Goal: Task Accomplishment & Management: Complete application form

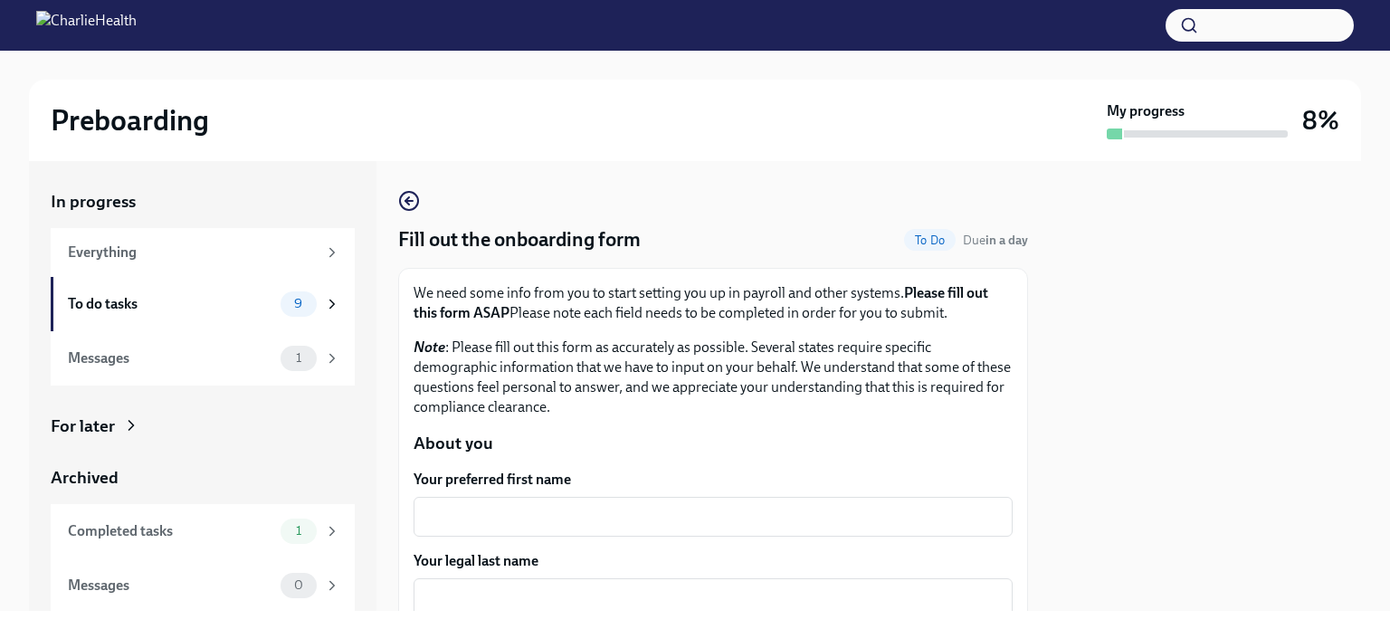
scroll to position [181, 0]
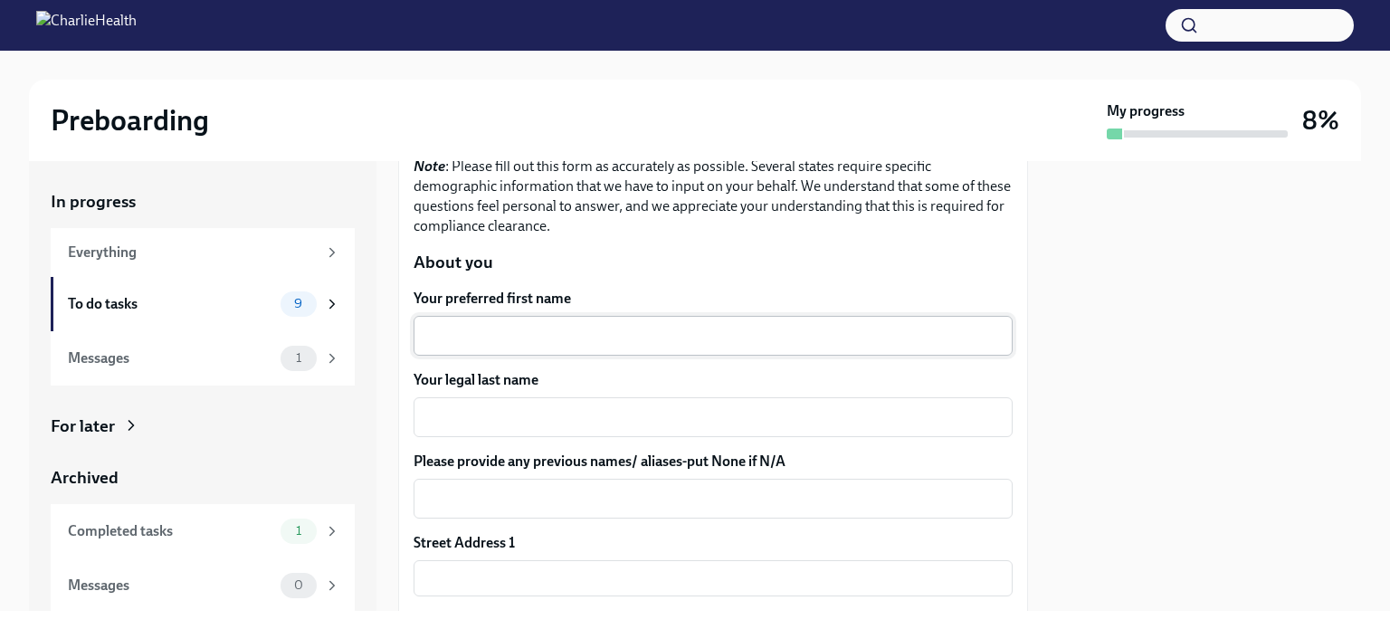
click at [544, 319] on div "x ​" at bounding box center [713, 336] width 599 height 40
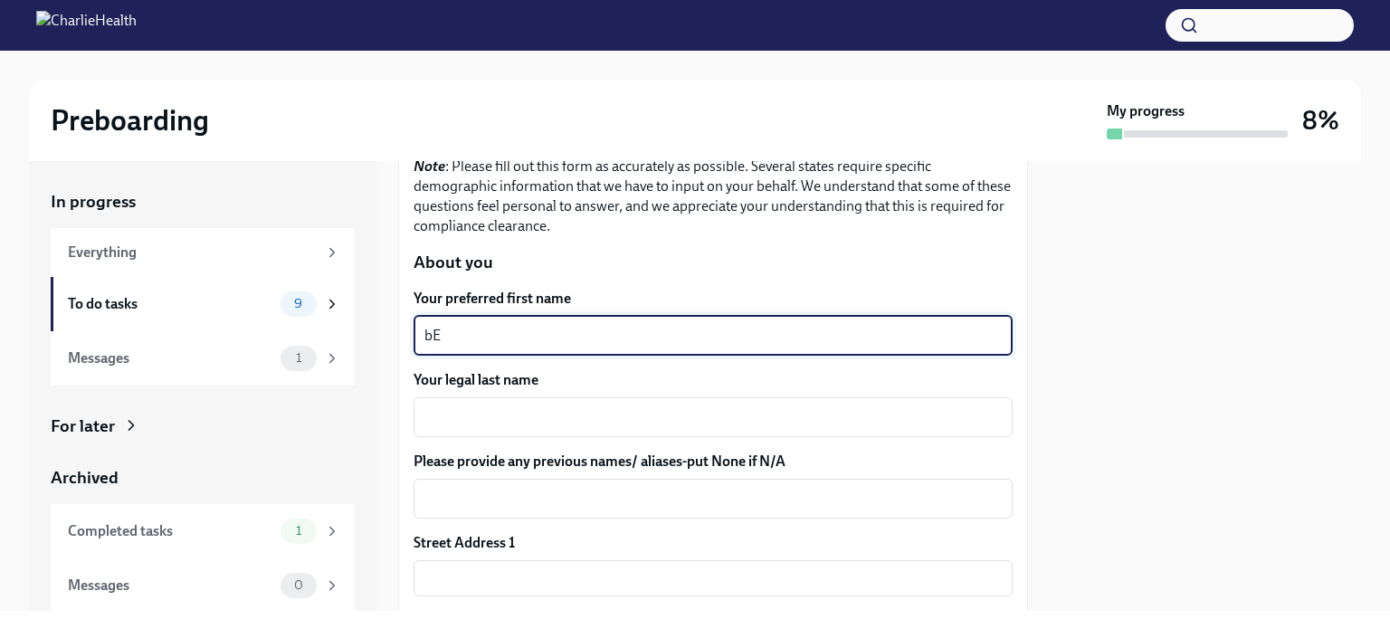
type textarea "b"
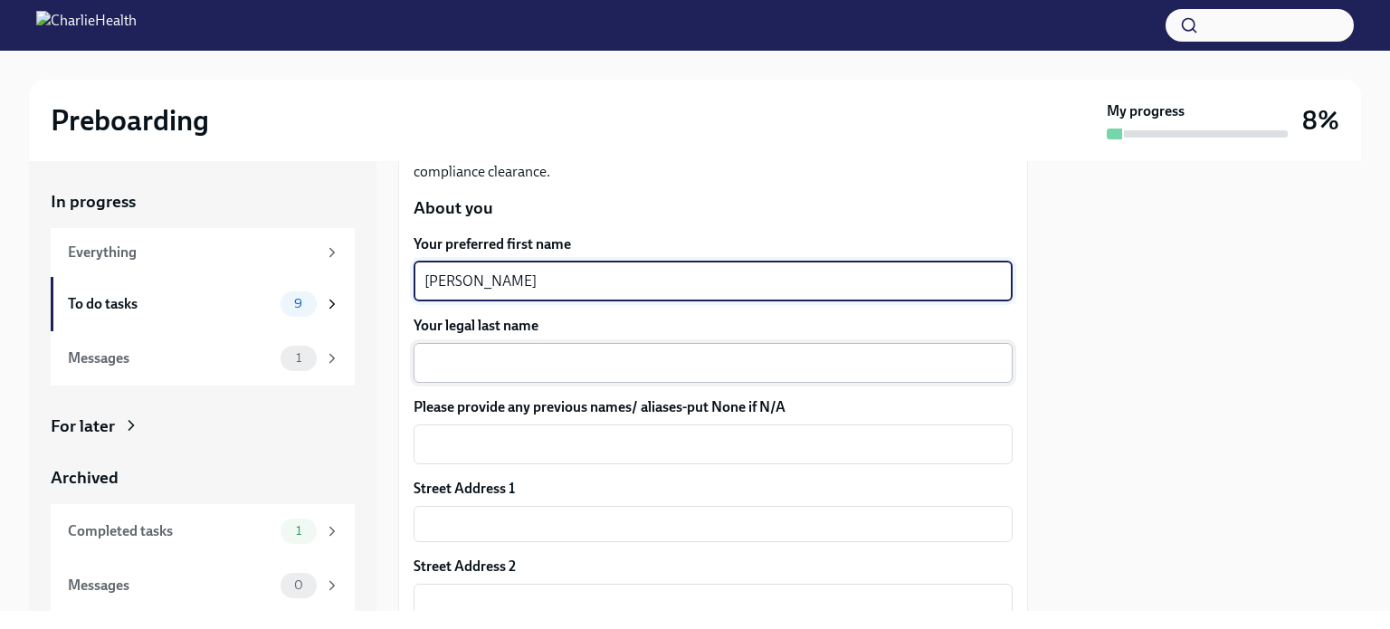
type textarea "[PERSON_NAME]"
click at [509, 353] on textarea "Your legal last name" at bounding box center [712, 363] width 577 height 22
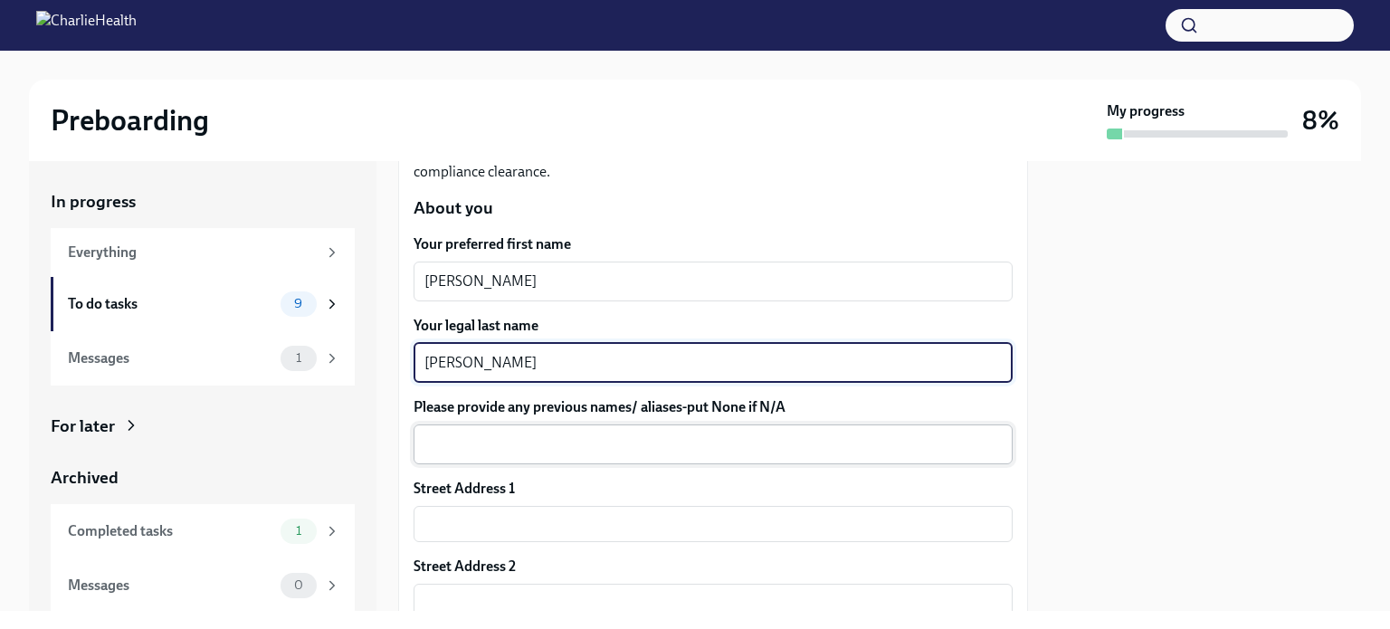
scroll to position [291, 0]
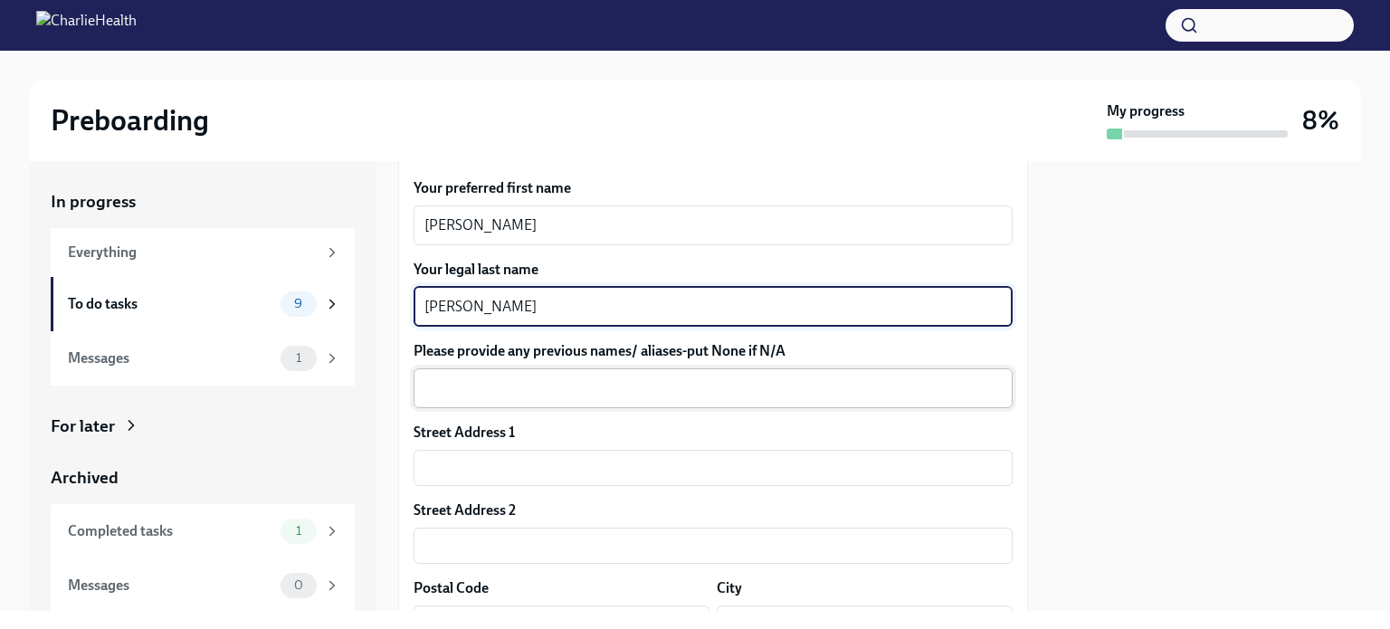
type textarea "[PERSON_NAME]"
click at [506, 403] on div "x ​" at bounding box center [713, 388] width 599 height 40
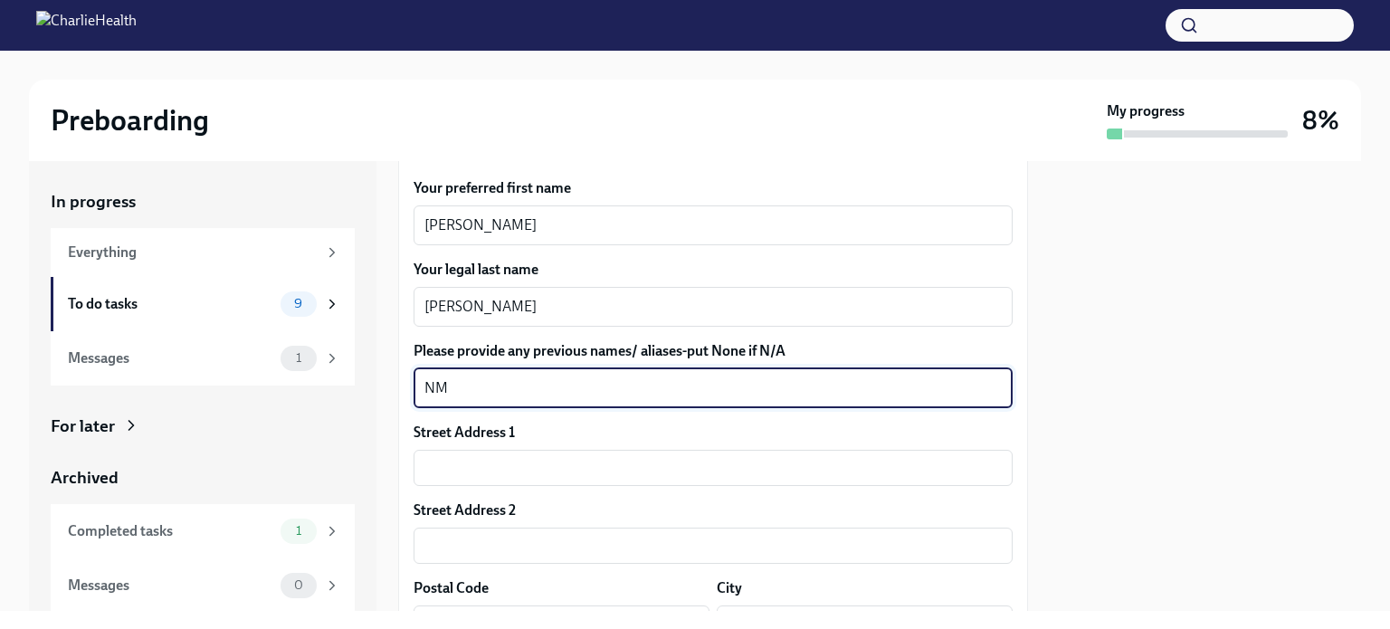
type textarea "N"
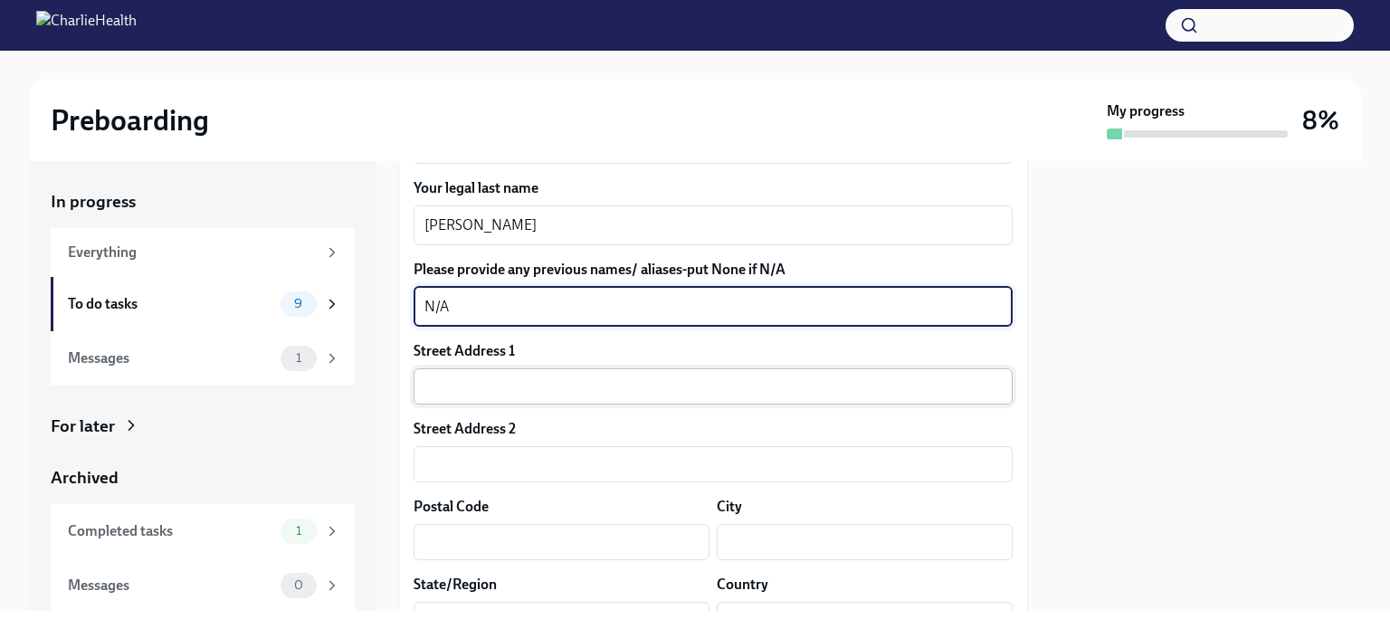
type textarea "N/A"
click at [496, 398] on input "text" at bounding box center [713, 386] width 599 height 36
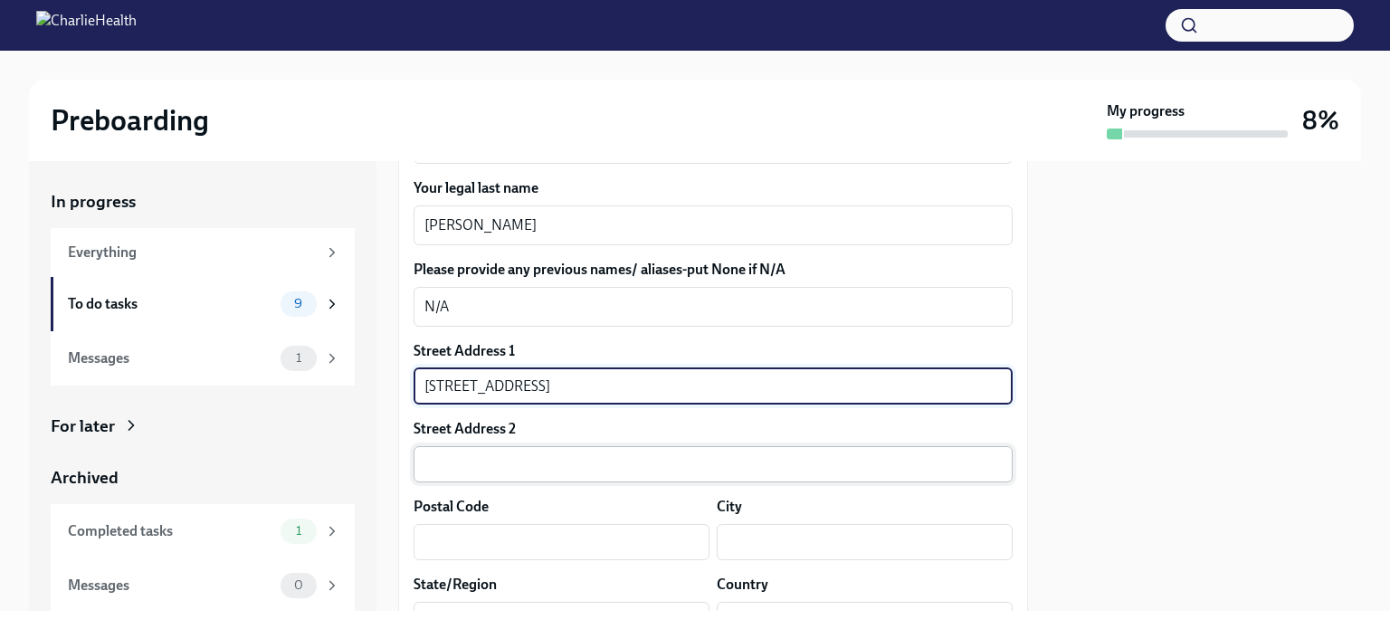
type input "[STREET_ADDRESS]"
click at [489, 455] on input "text" at bounding box center [713, 464] width 599 height 36
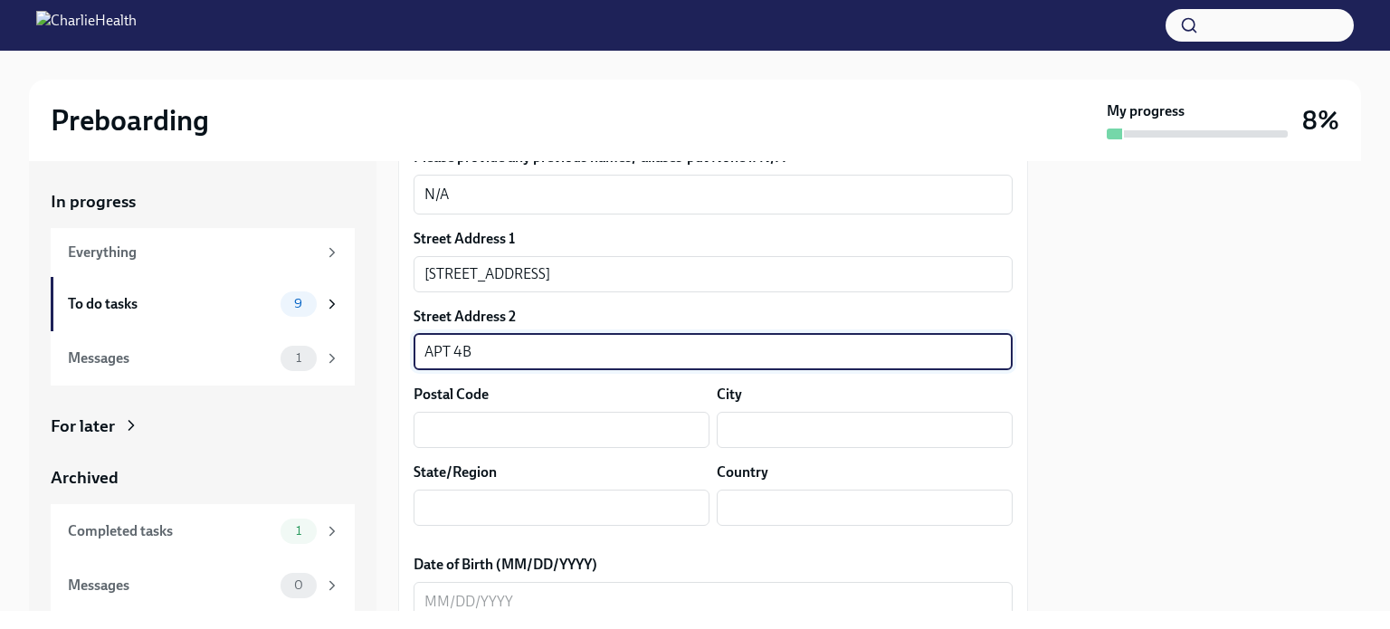
scroll to position [487, 0]
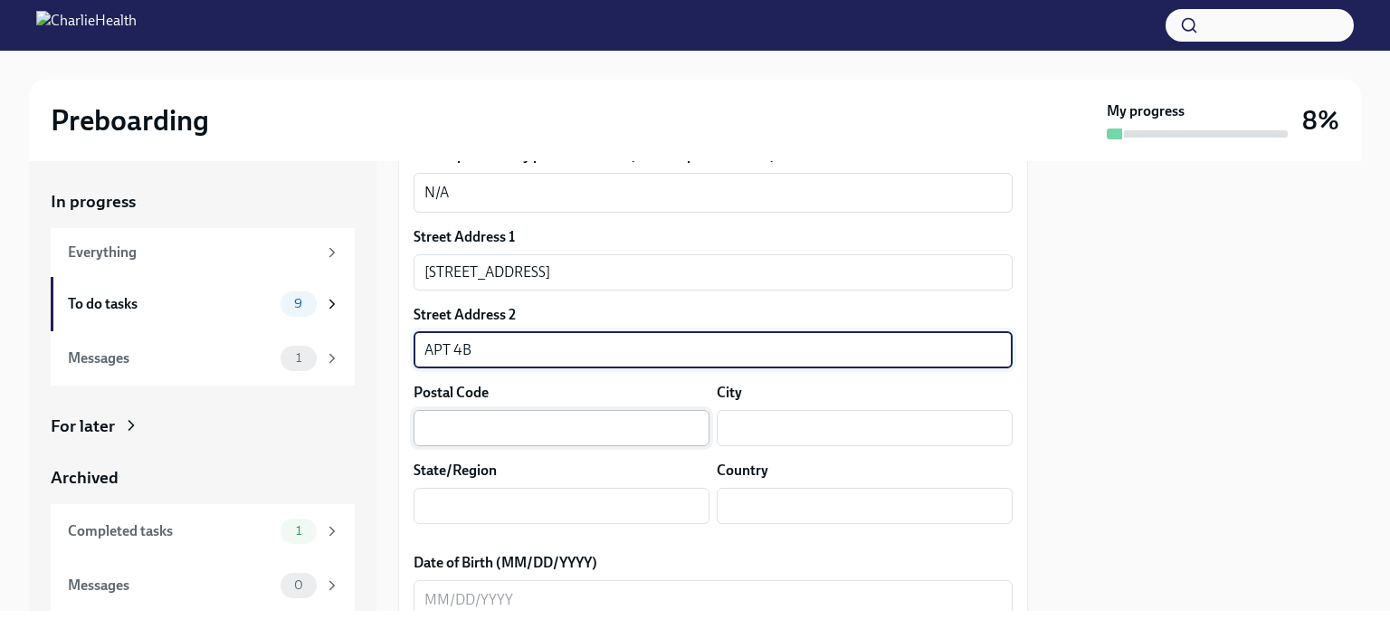
type input "APT 4B"
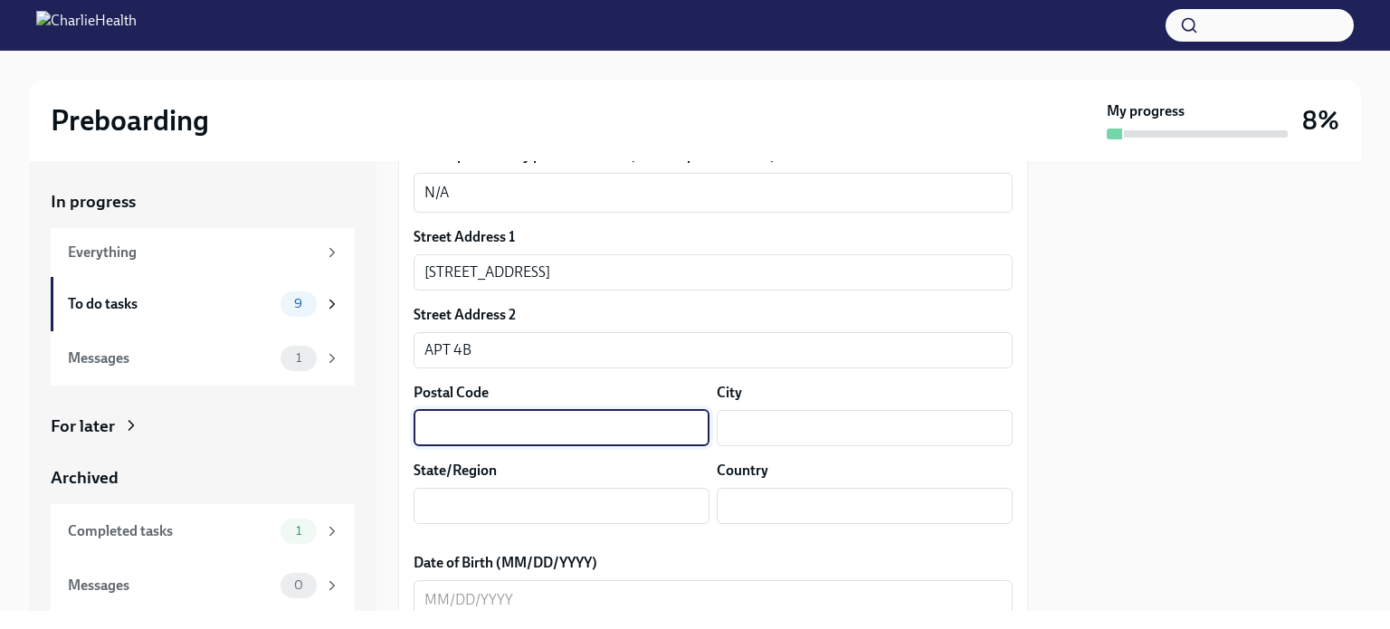
click at [460, 434] on input "text" at bounding box center [562, 428] width 296 height 36
type input "10456"
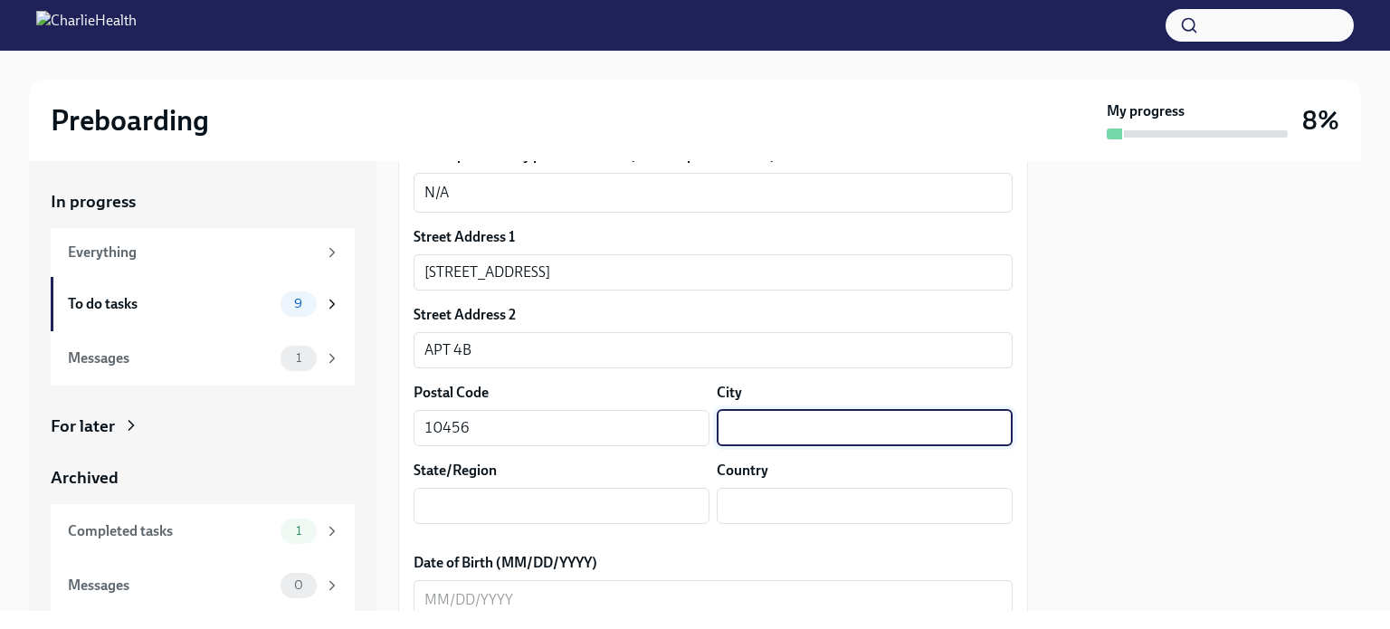
click at [793, 441] on input "text" at bounding box center [865, 428] width 296 height 36
type input "[GEOGRAPHIC_DATA]"
click at [586, 500] on input "text" at bounding box center [562, 506] width 296 height 36
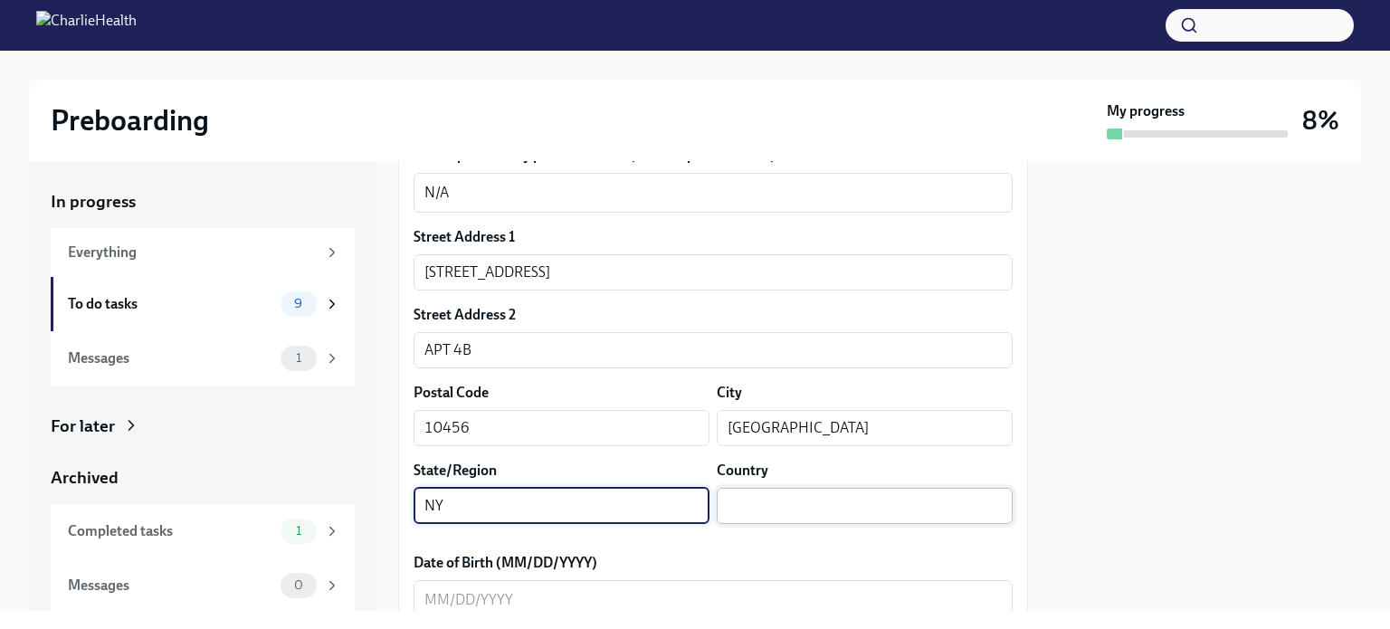
type input "NY"
click at [733, 501] on input "text" at bounding box center [865, 506] width 296 height 36
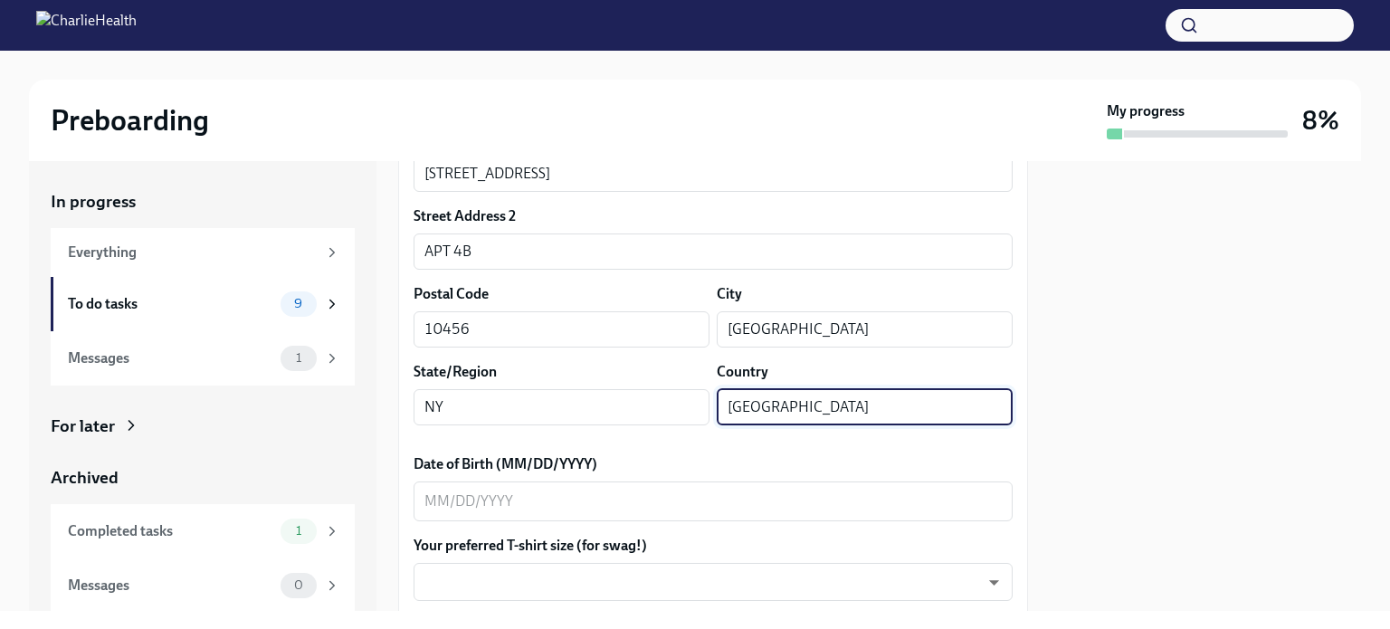
scroll to position [590, 0]
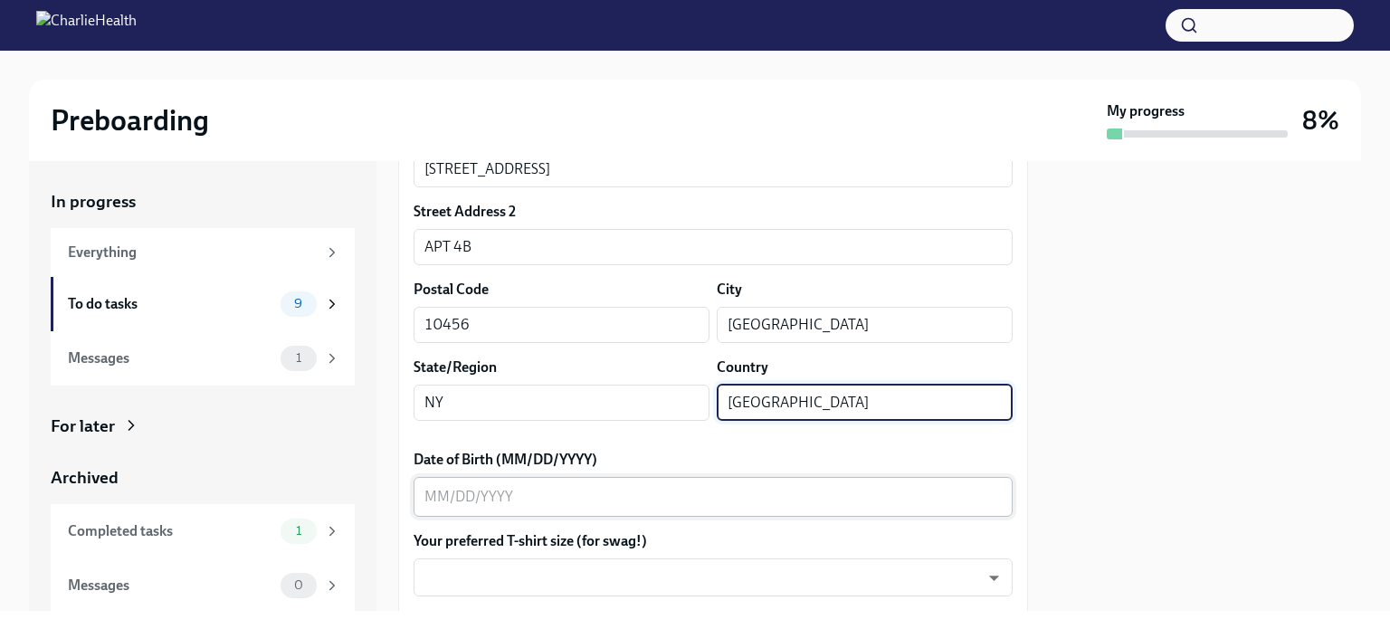
type input "[GEOGRAPHIC_DATA]"
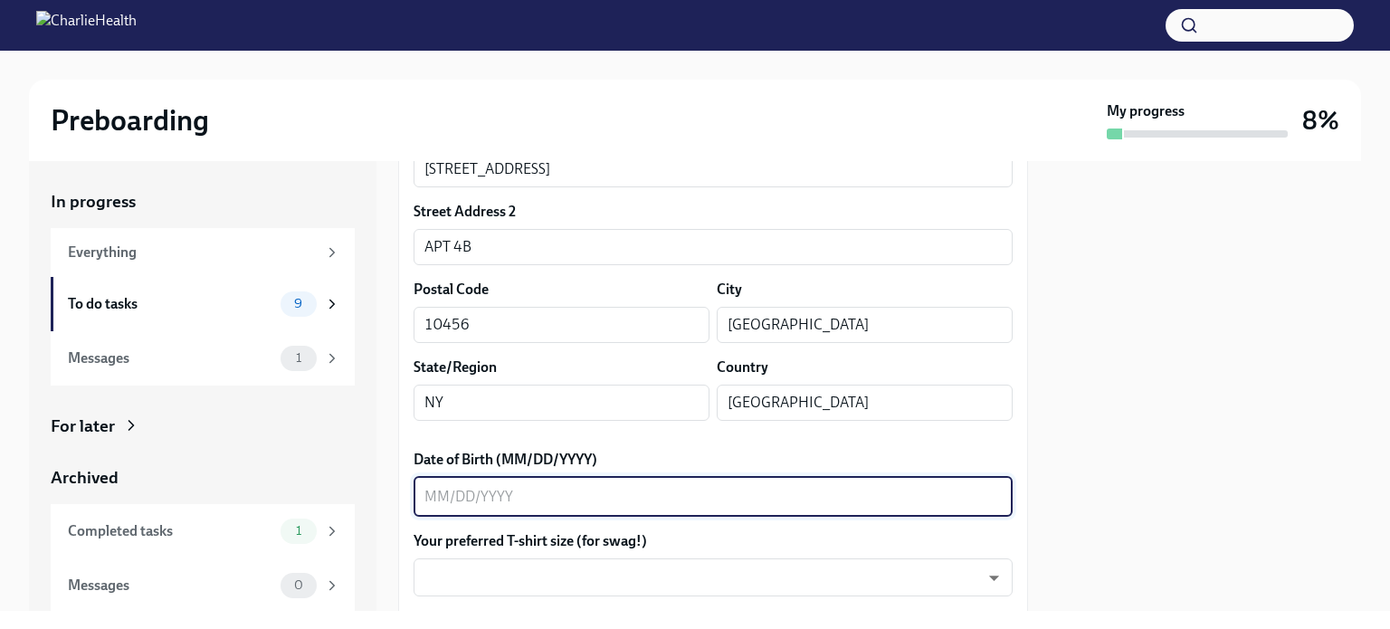
click at [666, 499] on textarea "Date of Birth (MM/DD/YYYY)" at bounding box center [712, 497] width 577 height 22
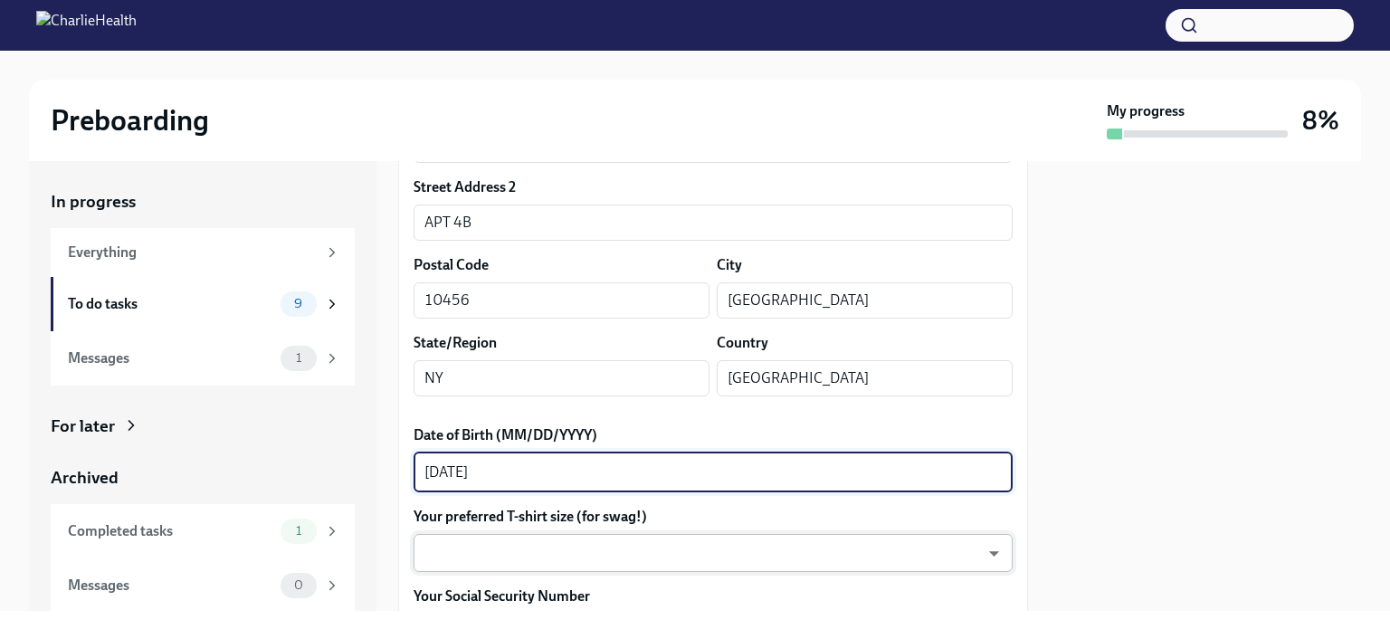
type textarea "[DATE]"
click at [612, 546] on body "Preboarding My progress 8% In progress Everything To do tasks 9 Messages 1 For …" at bounding box center [695, 314] width 1390 height 629
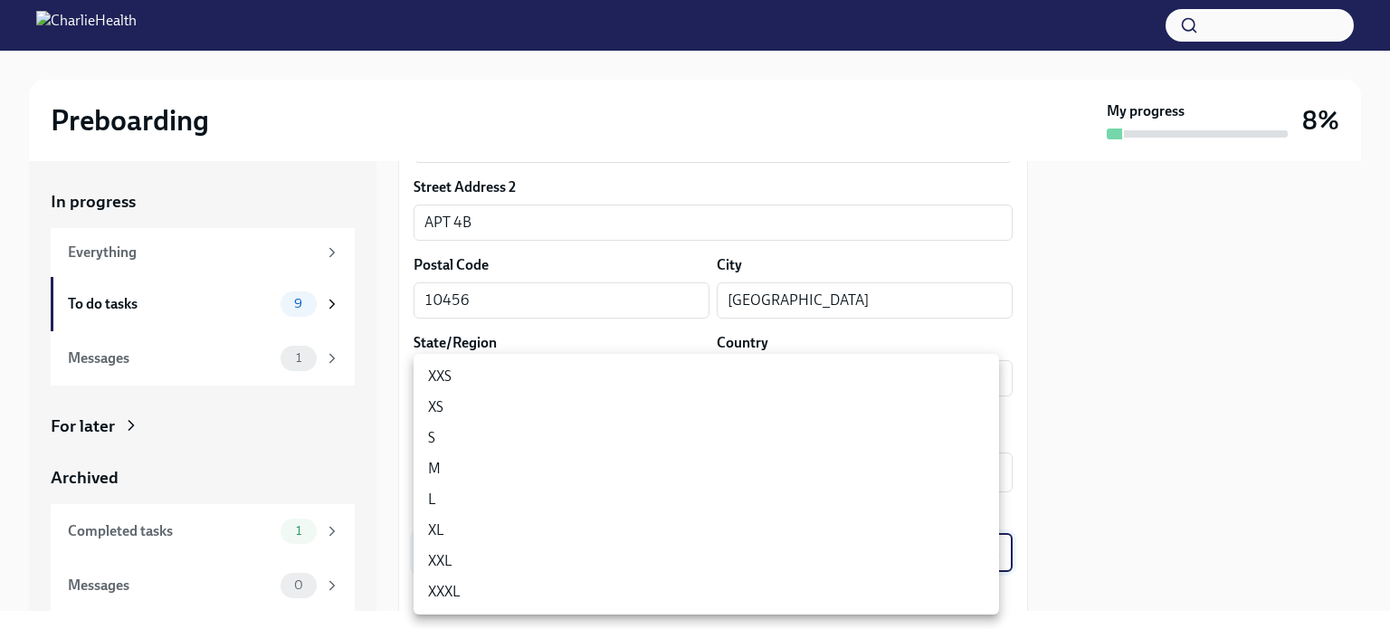
click at [598, 506] on li "L" at bounding box center [707, 499] width 586 height 31
type input "LvpEGRrq8"
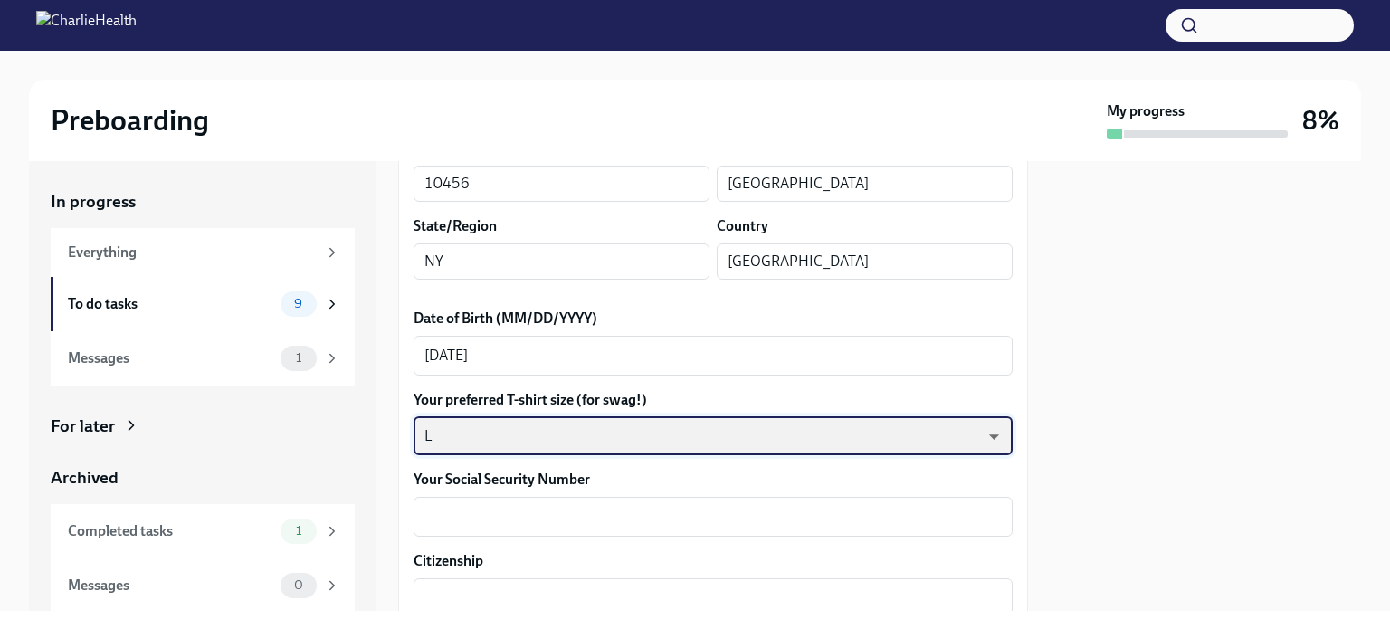
scroll to position [738, 0]
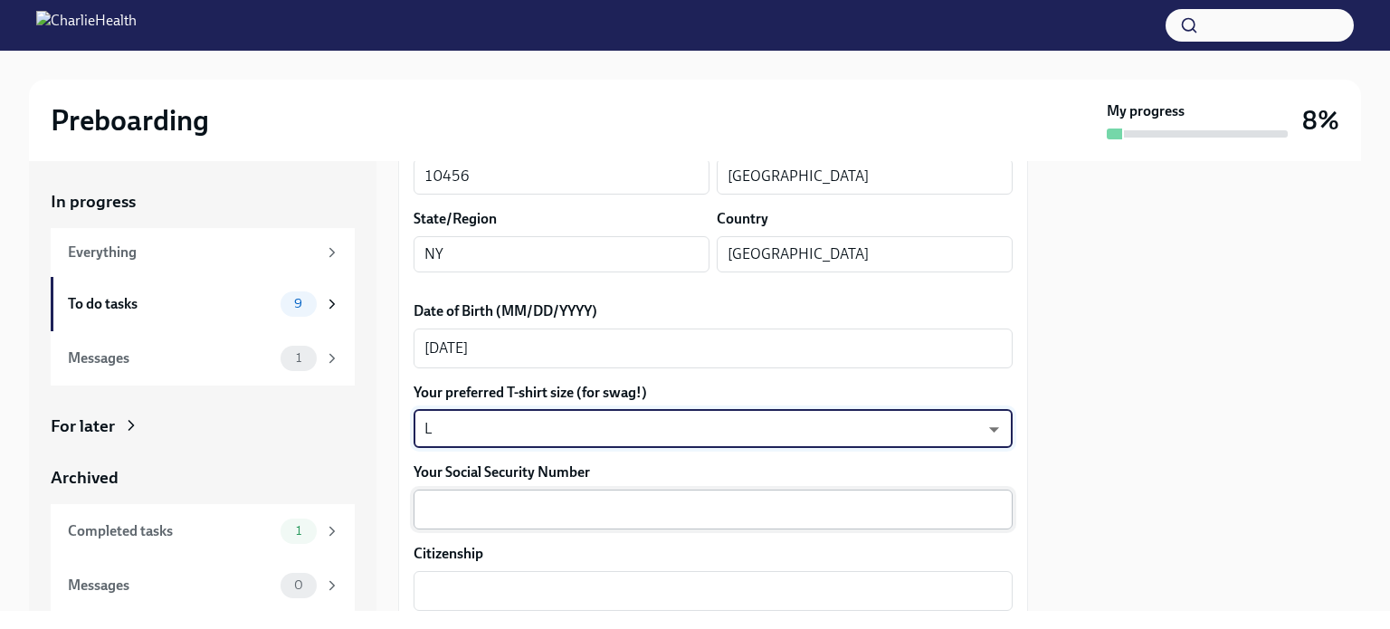
click at [573, 519] on textarea "Your Social Security Number" at bounding box center [712, 510] width 577 height 22
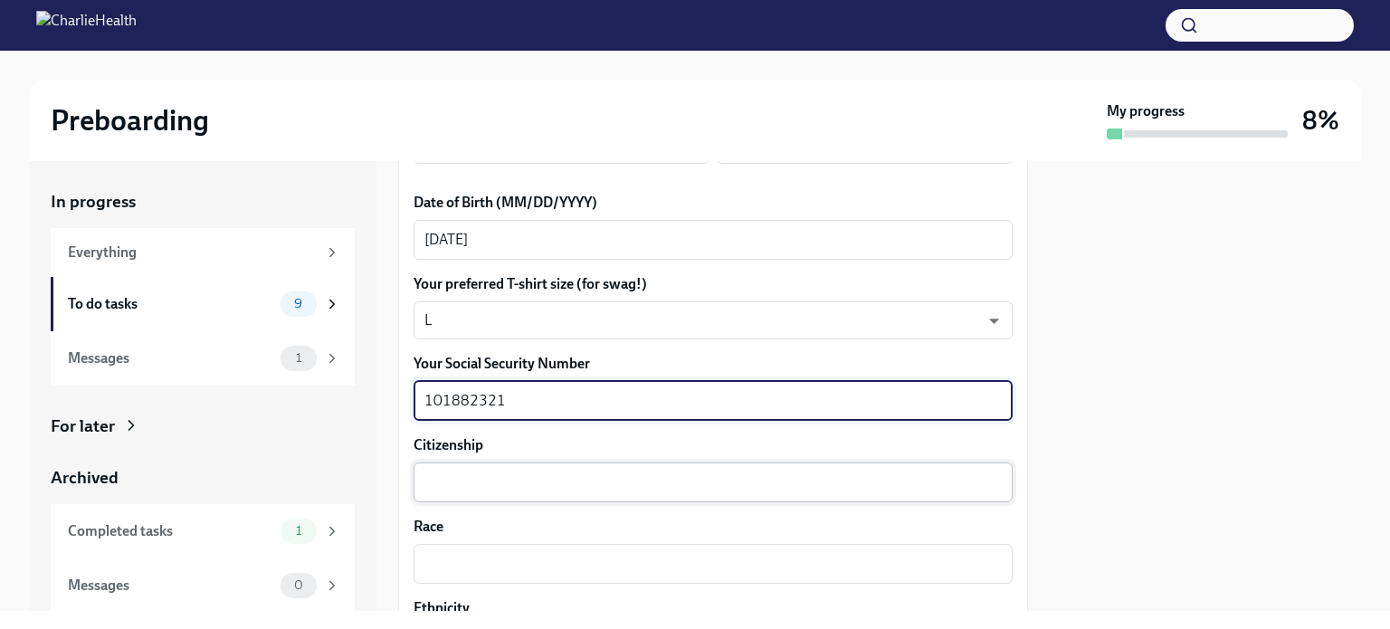
type textarea "101882321"
click at [524, 481] on textarea "Citizenship" at bounding box center [712, 482] width 577 height 22
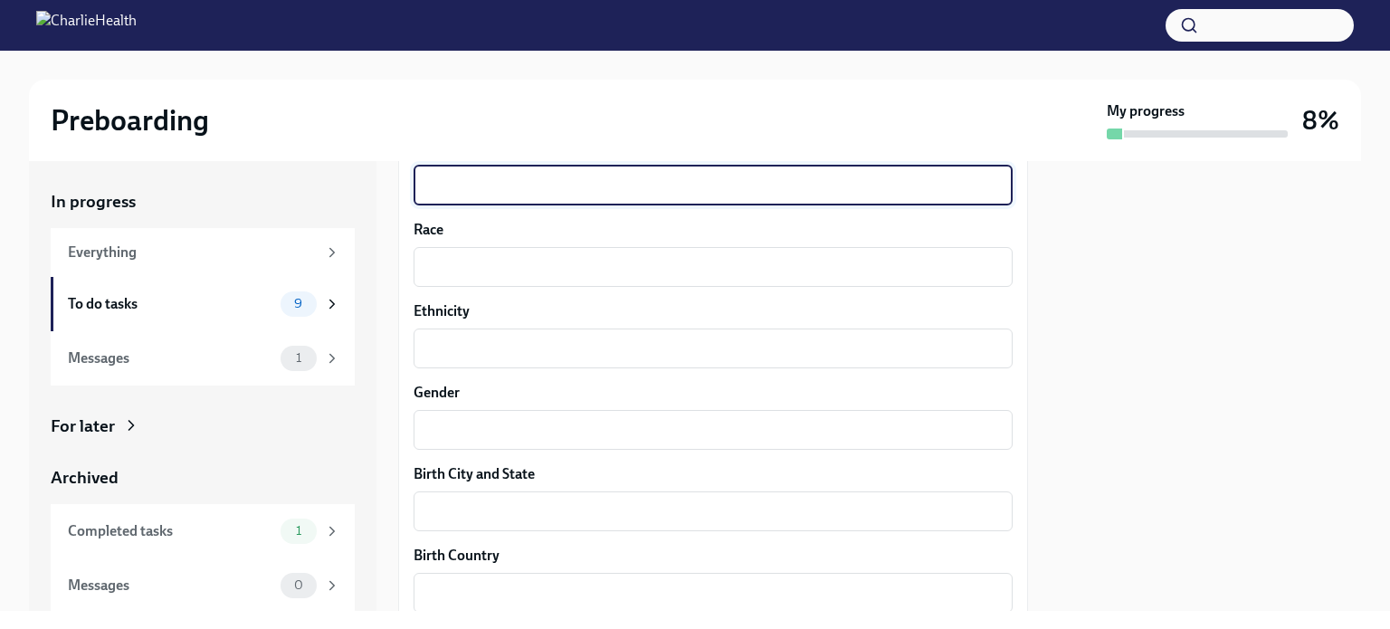
scroll to position [1146, 0]
type textarea "US"
click at [476, 254] on textarea "Race" at bounding box center [712, 265] width 577 height 22
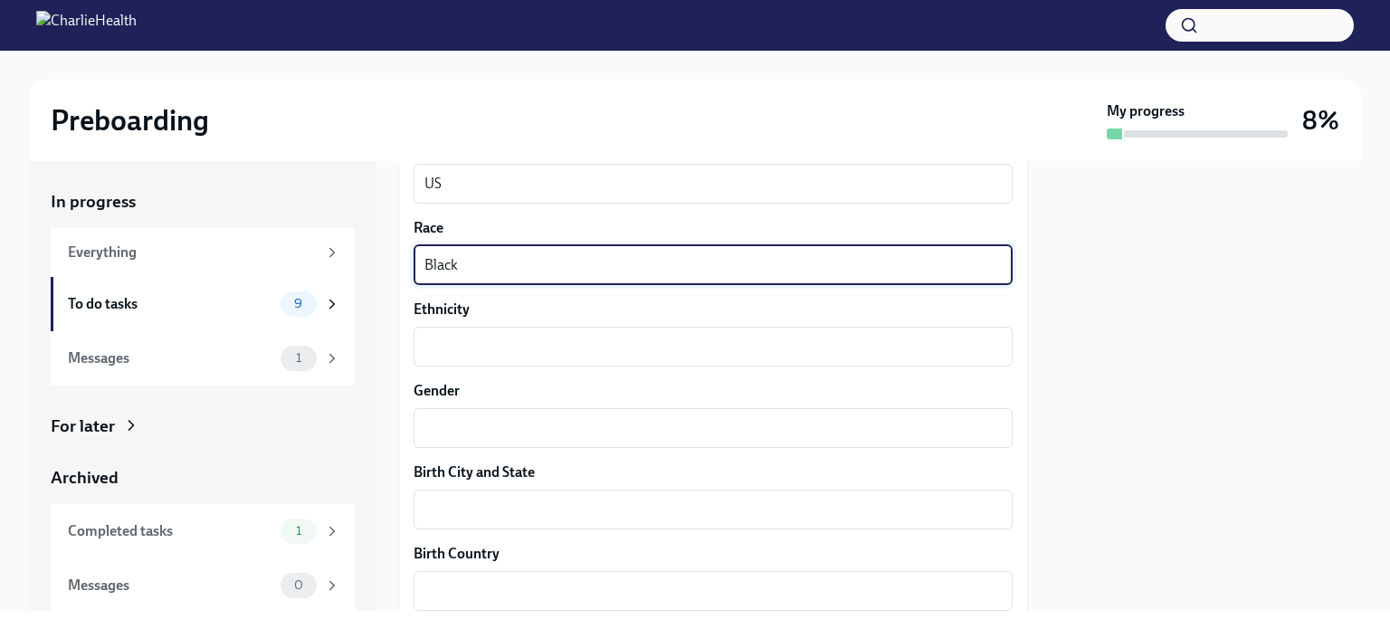
type textarea "Black"
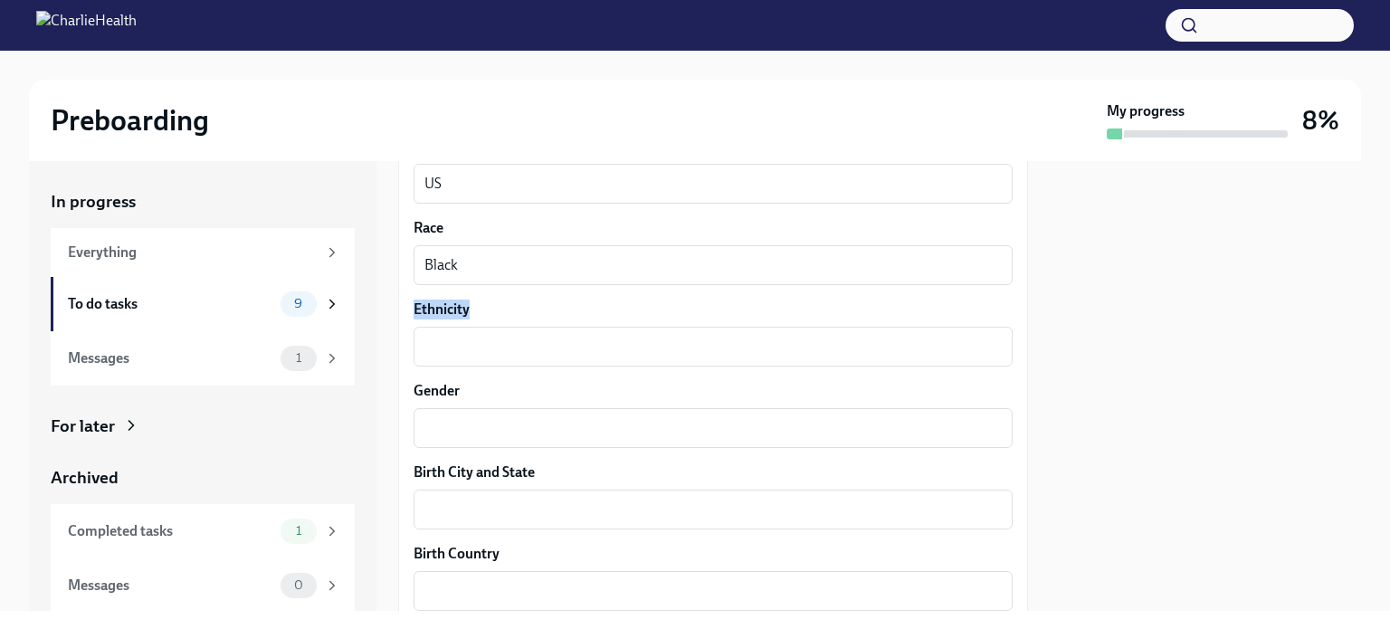
drag, startPoint x: 478, startPoint y: 313, endPoint x: 409, endPoint y: 305, distance: 69.3
click at [409, 305] on div "We need some info from you to start setting you up in payroll and other systems…" at bounding box center [713, 143] width 630 height 2042
copy label "Ethnicity"
click at [545, 357] on div "x ​" at bounding box center [713, 347] width 599 height 40
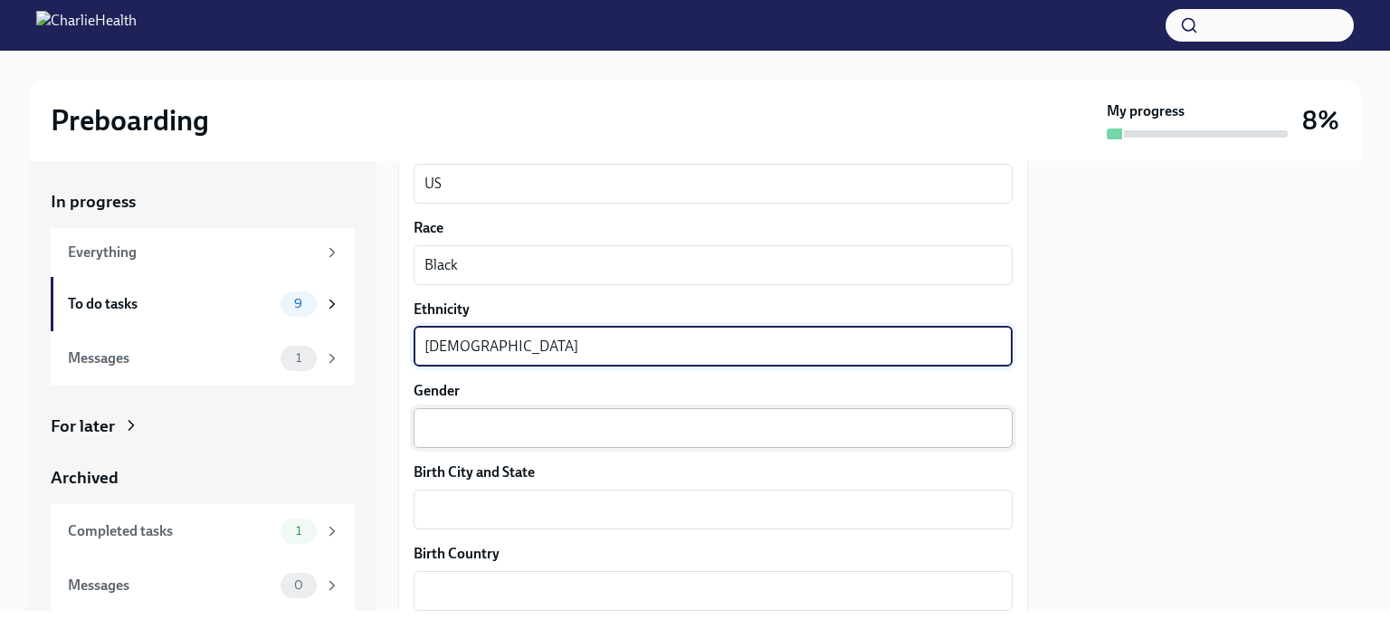
type textarea "[DEMOGRAPHIC_DATA]"
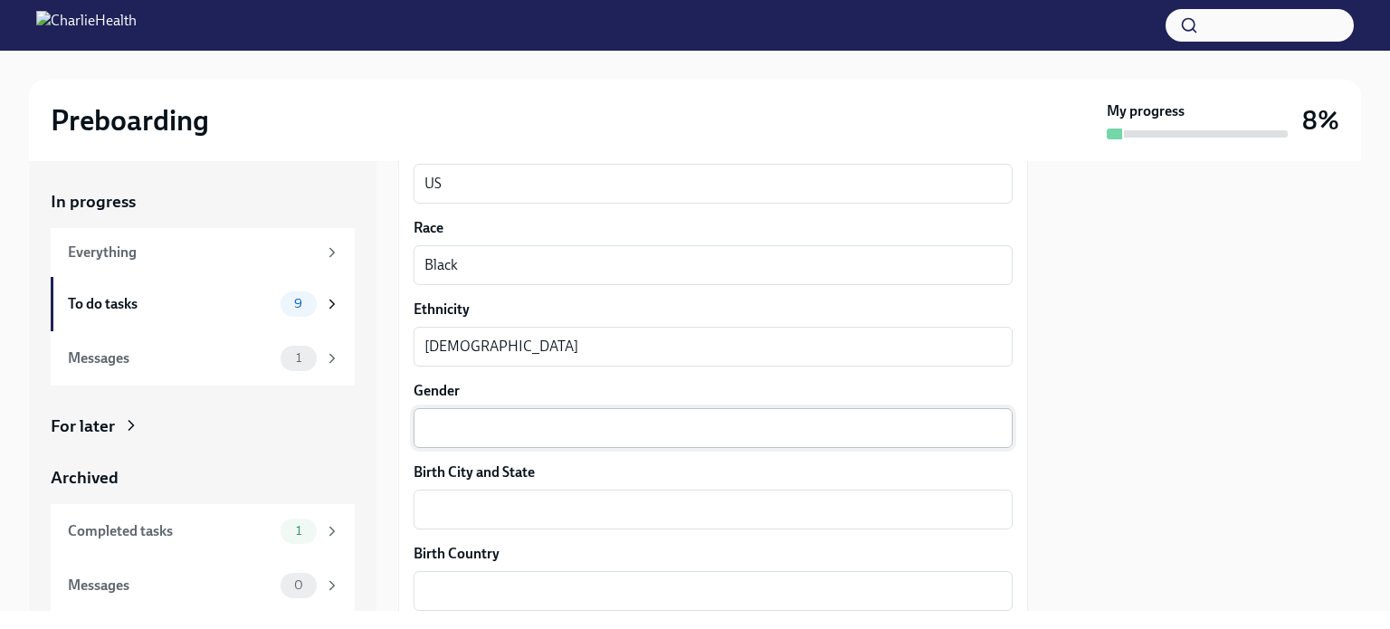
click at [493, 410] on div "x ​" at bounding box center [713, 428] width 599 height 40
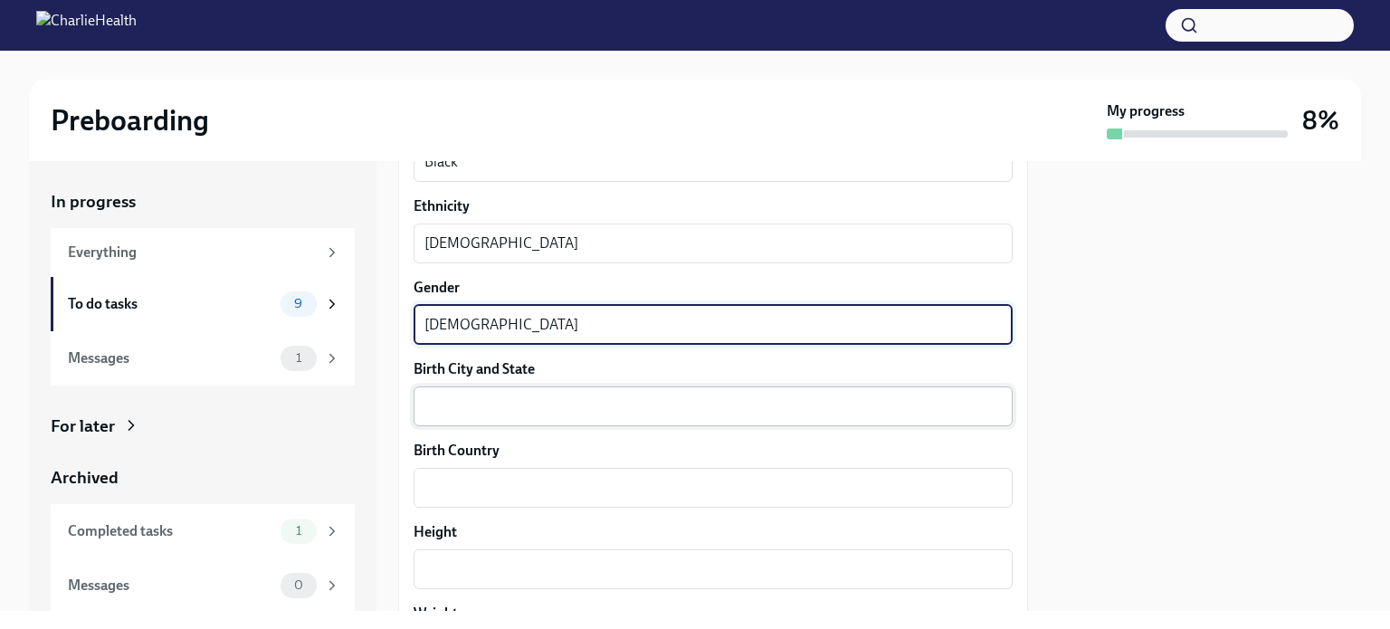
scroll to position [1249, 0]
type textarea "[DEMOGRAPHIC_DATA]"
click at [481, 416] on div "x ​" at bounding box center [713, 406] width 599 height 40
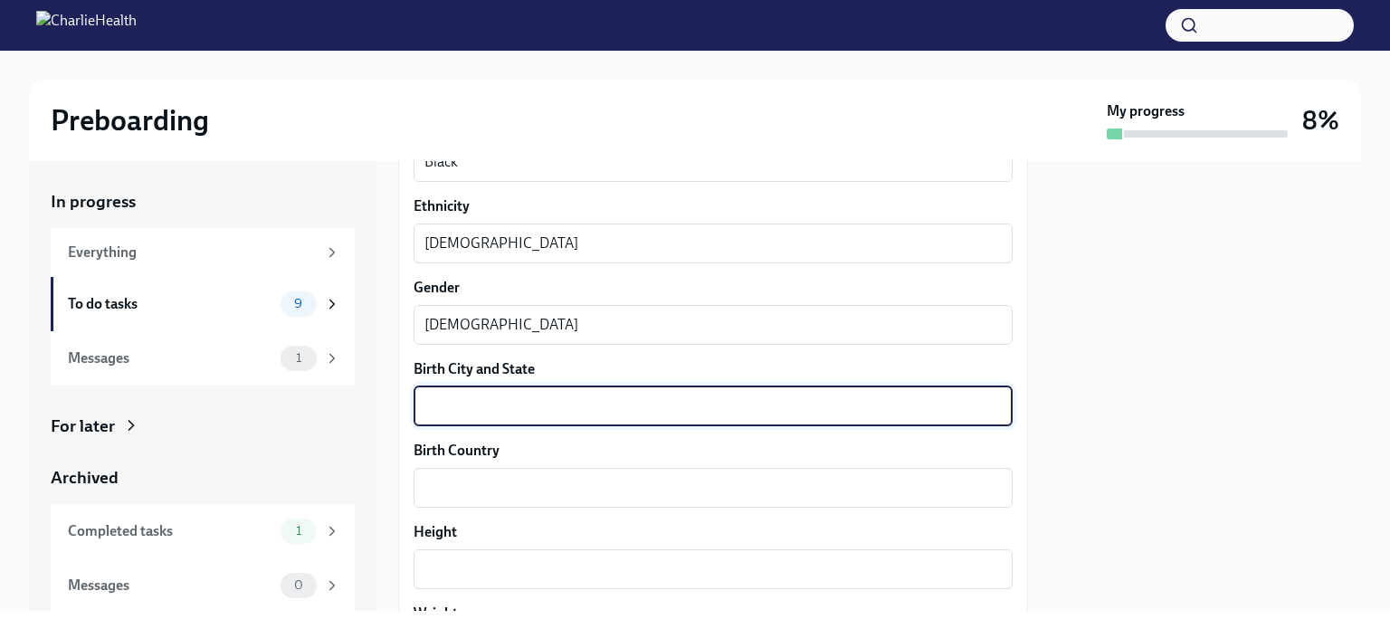
type textarea "r"
type textarea "[GEOGRAPHIC_DATA], [GEOGRAPHIC_DATA]"
click at [453, 495] on textarea "Birth Country" at bounding box center [712, 488] width 577 height 22
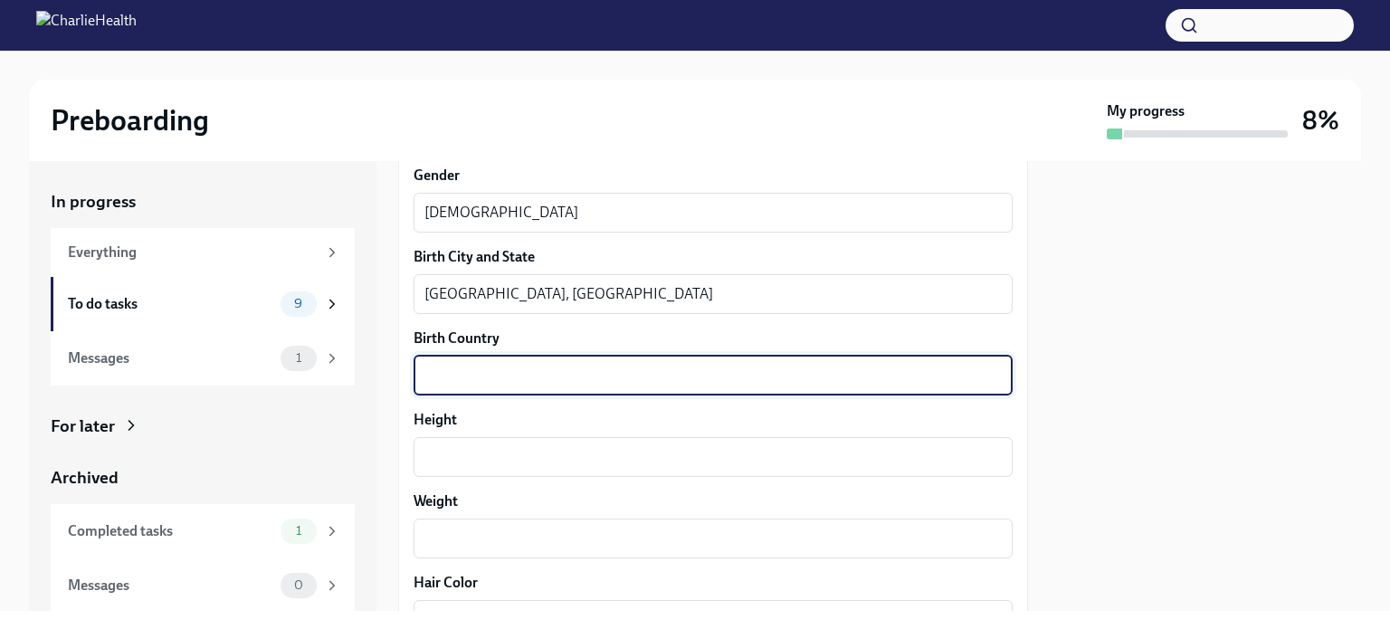
scroll to position [1361, 0]
type textarea "[GEOGRAPHIC_DATA]"
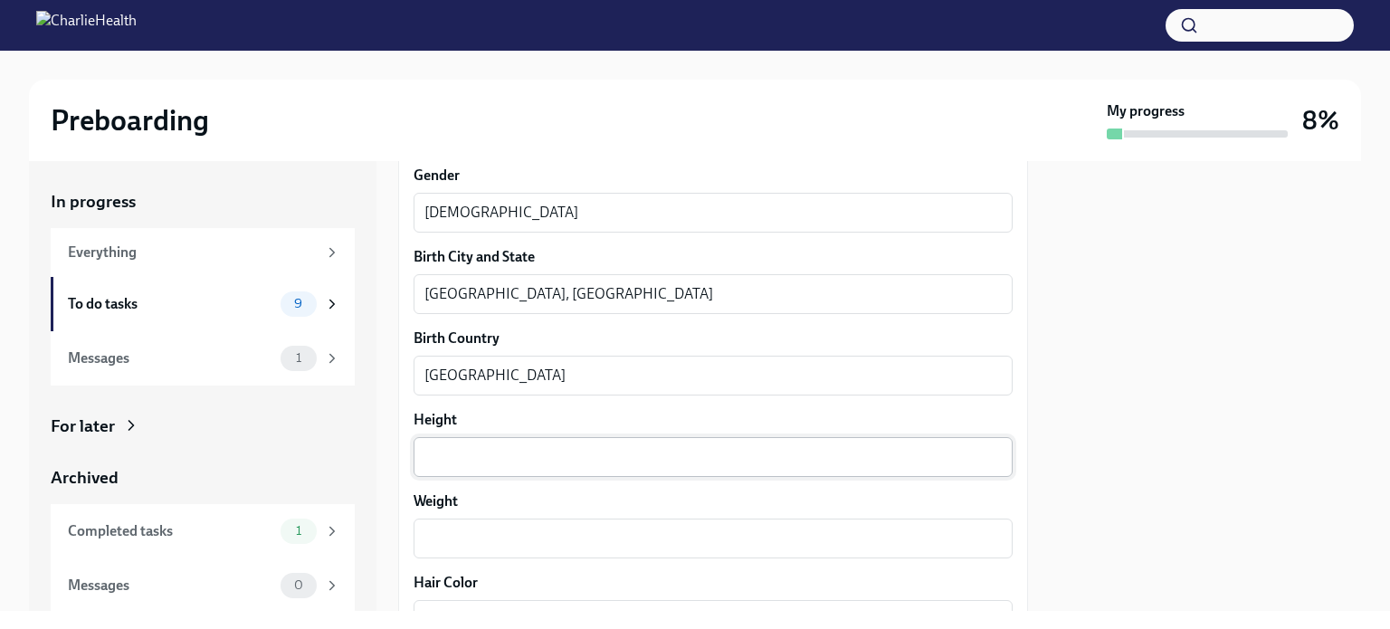
click at [485, 467] on div "x ​" at bounding box center [713, 457] width 599 height 40
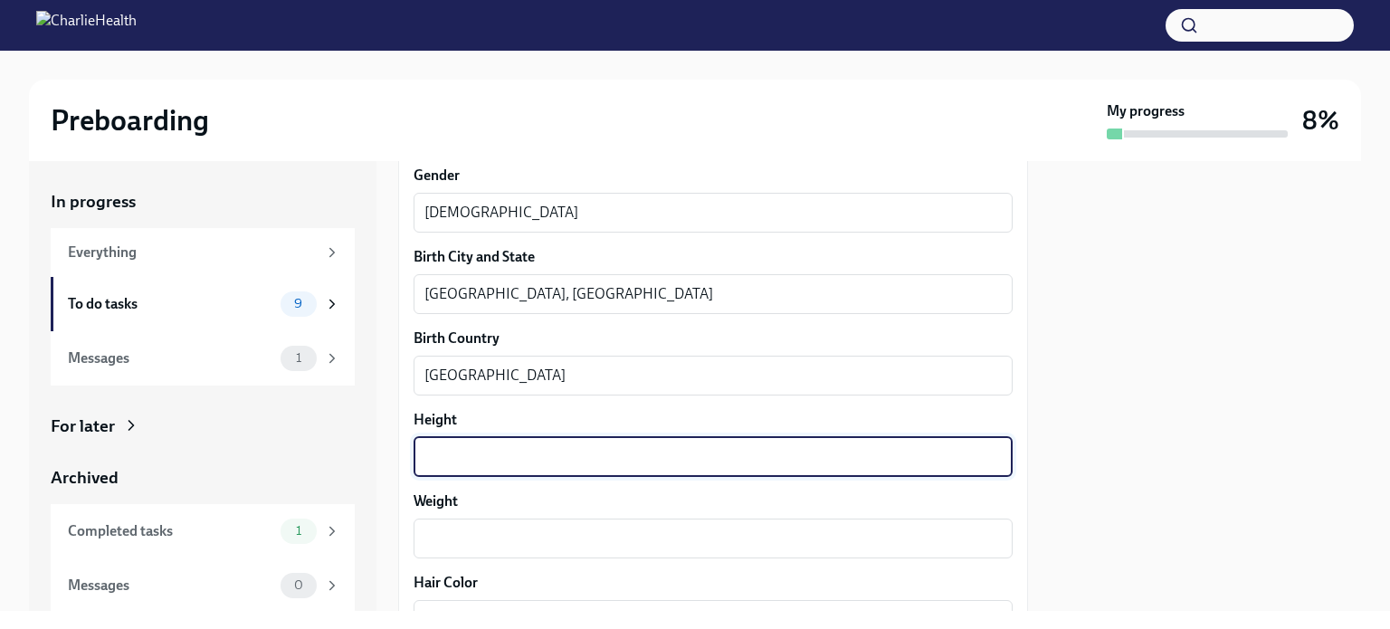
scroll to position [1433, 0]
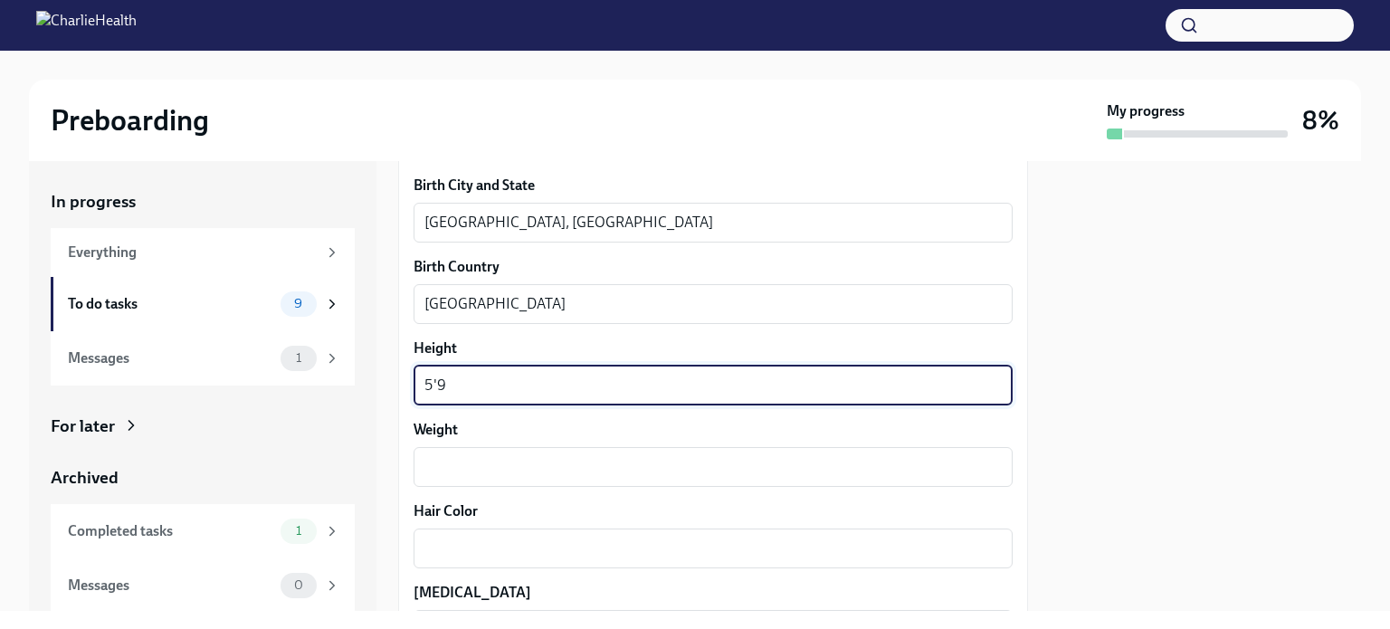
type textarea "5'9"
click at [485, 467] on textarea "Weight" at bounding box center [712, 467] width 577 height 22
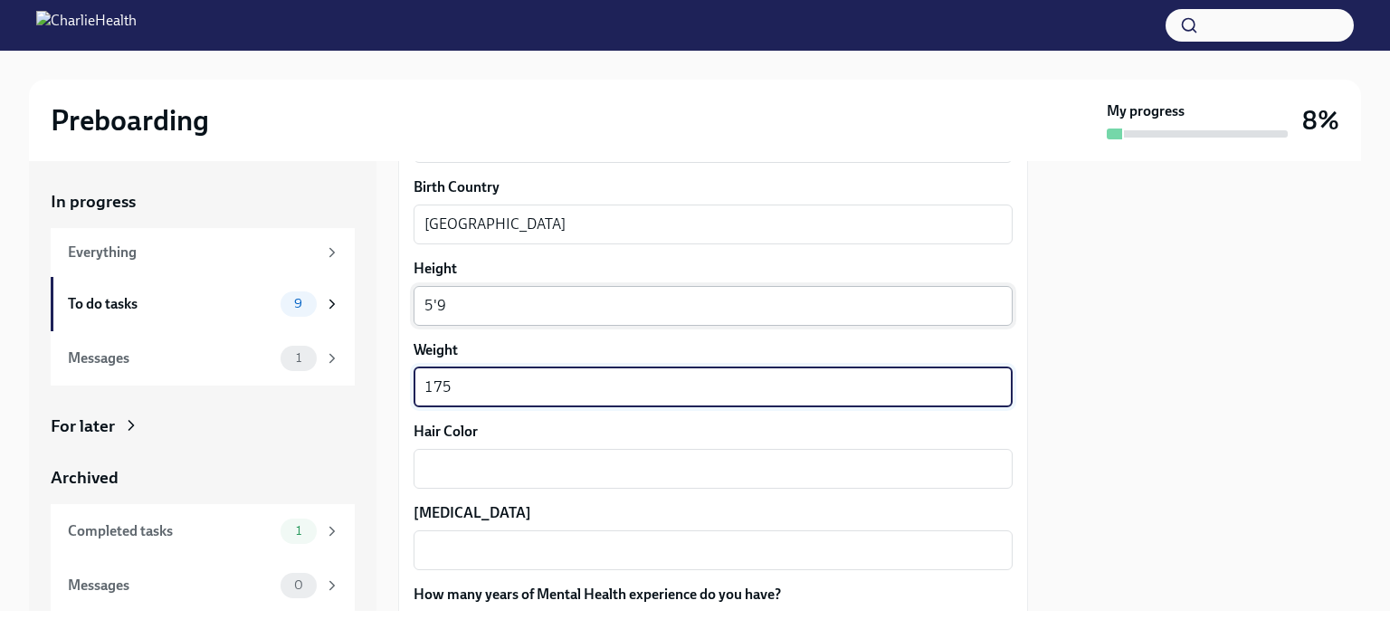
scroll to position [1520, 0]
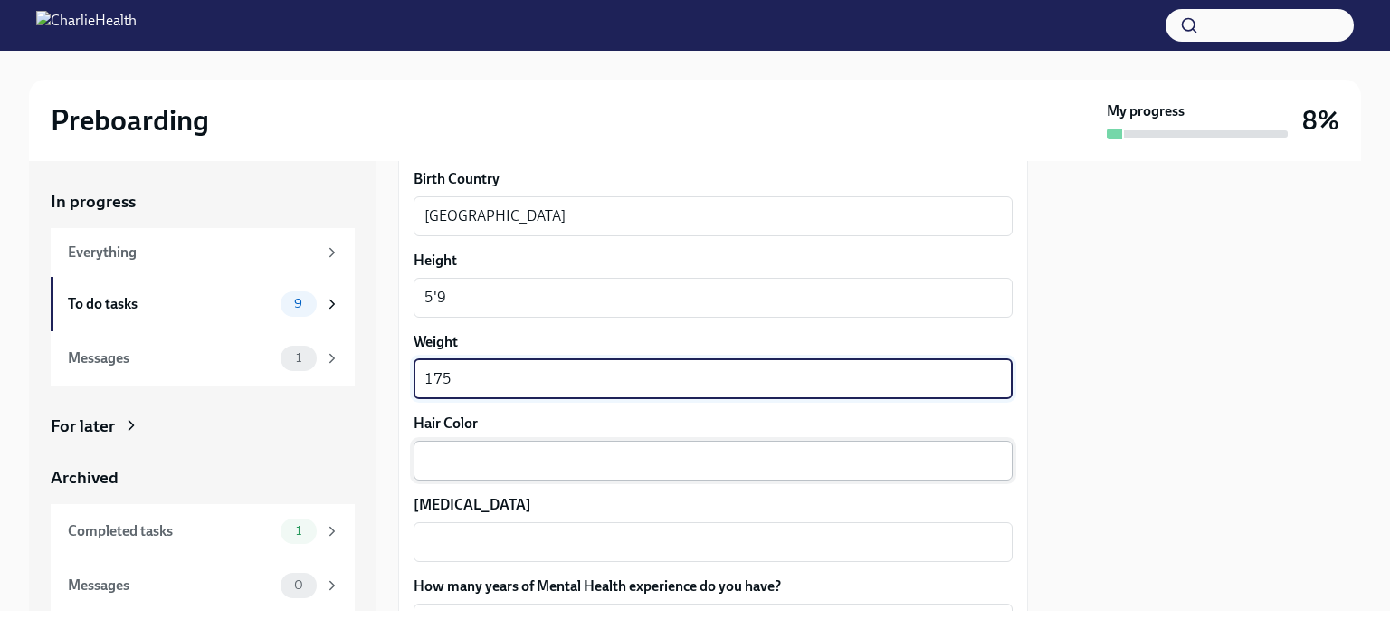
type textarea "175"
click at [481, 466] on textarea "Hair Color" at bounding box center [712, 461] width 577 height 22
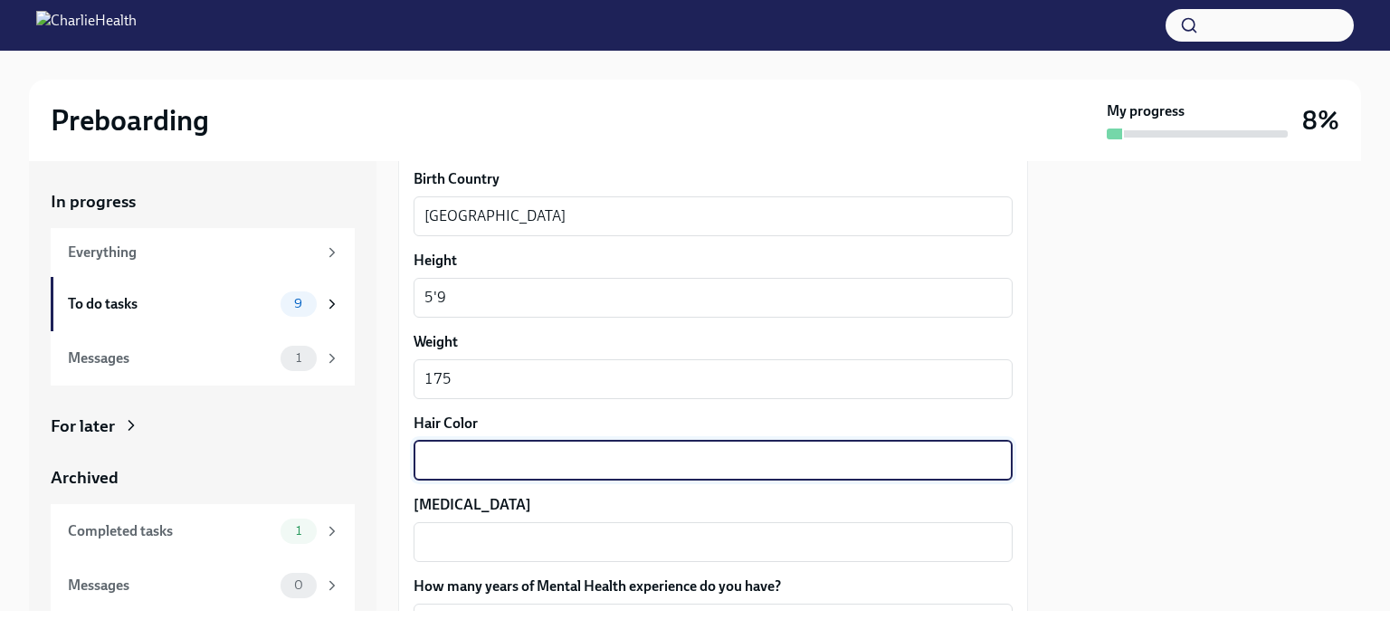
type textarea "B"
type textarea "b"
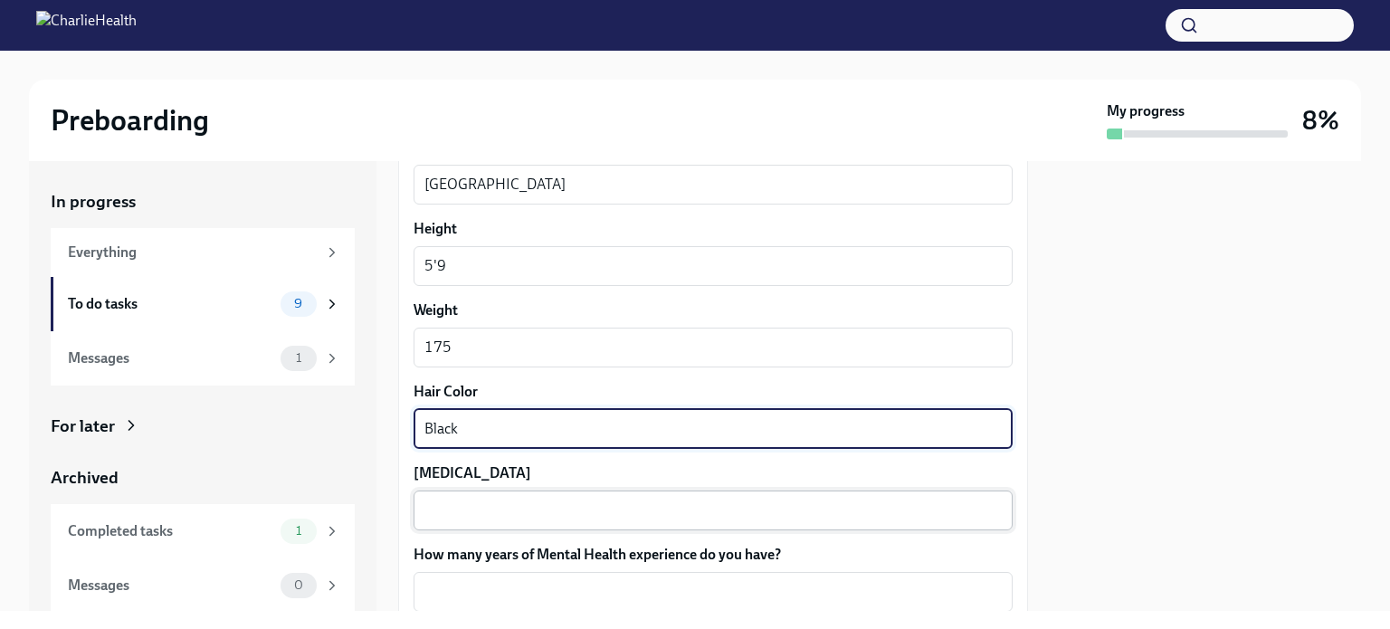
type textarea "Black"
click at [458, 509] on textarea "[MEDICAL_DATA]" at bounding box center [712, 511] width 577 height 22
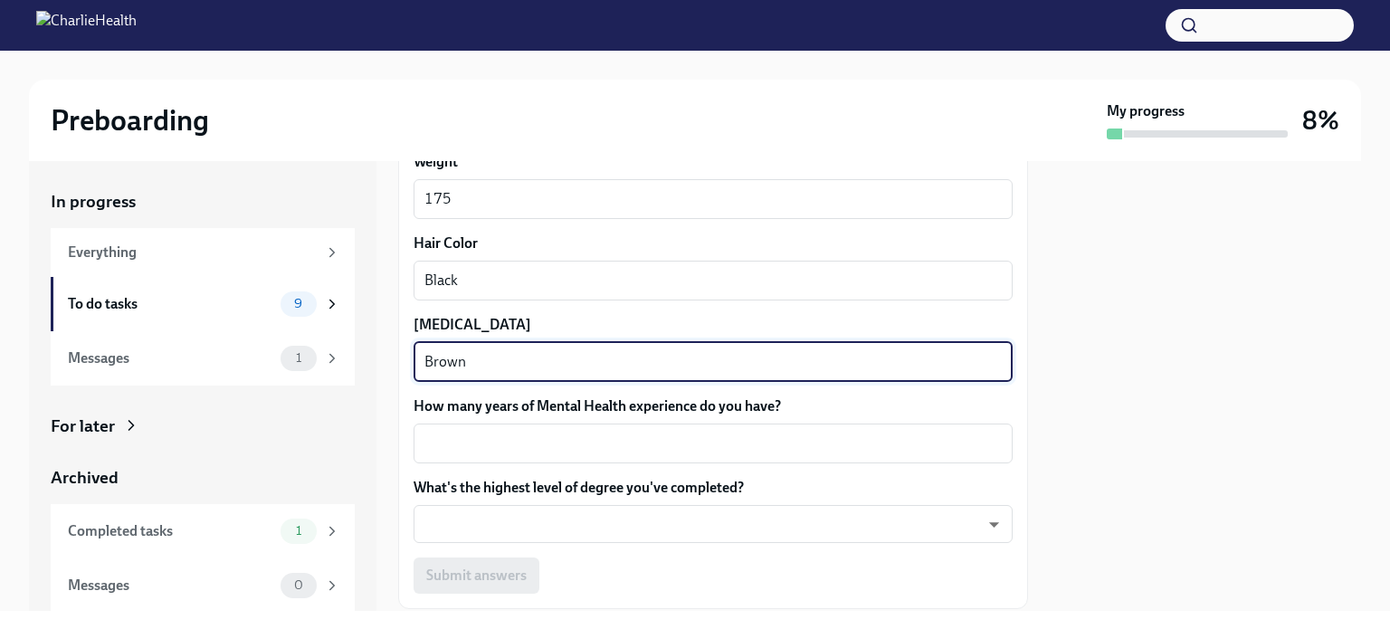
scroll to position [1712, 0]
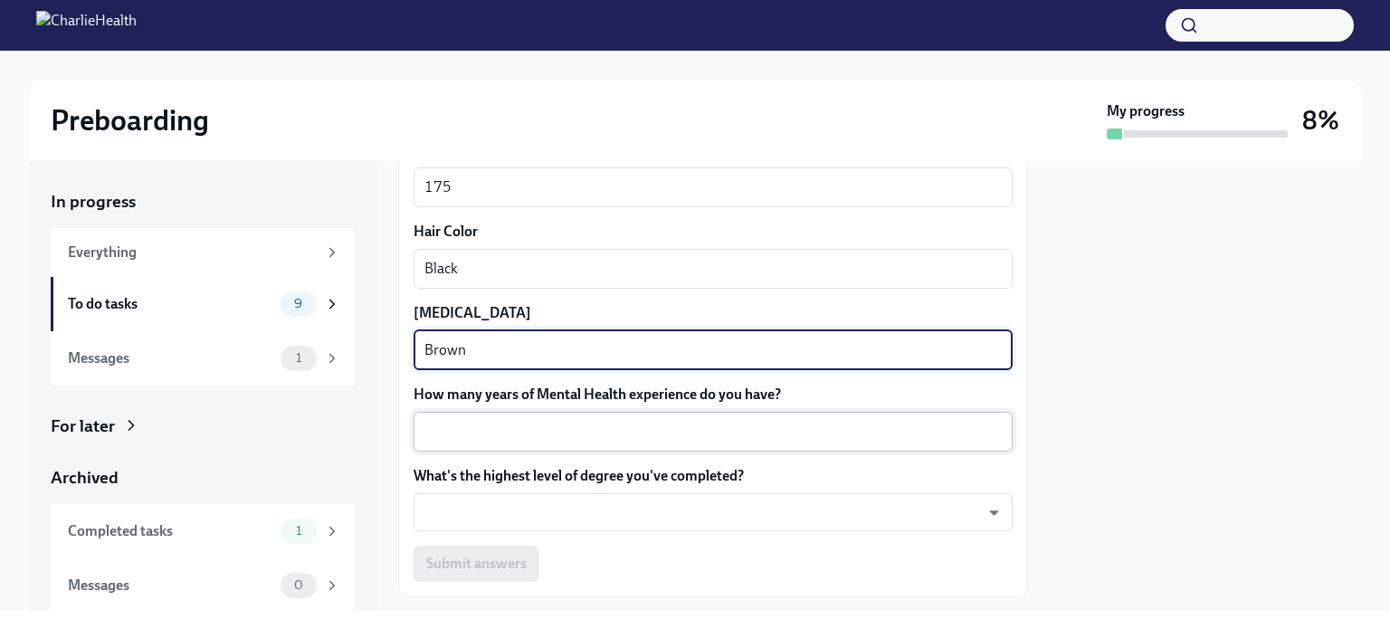
type textarea "Brown"
click at [527, 447] on div "x ​" at bounding box center [713, 432] width 599 height 40
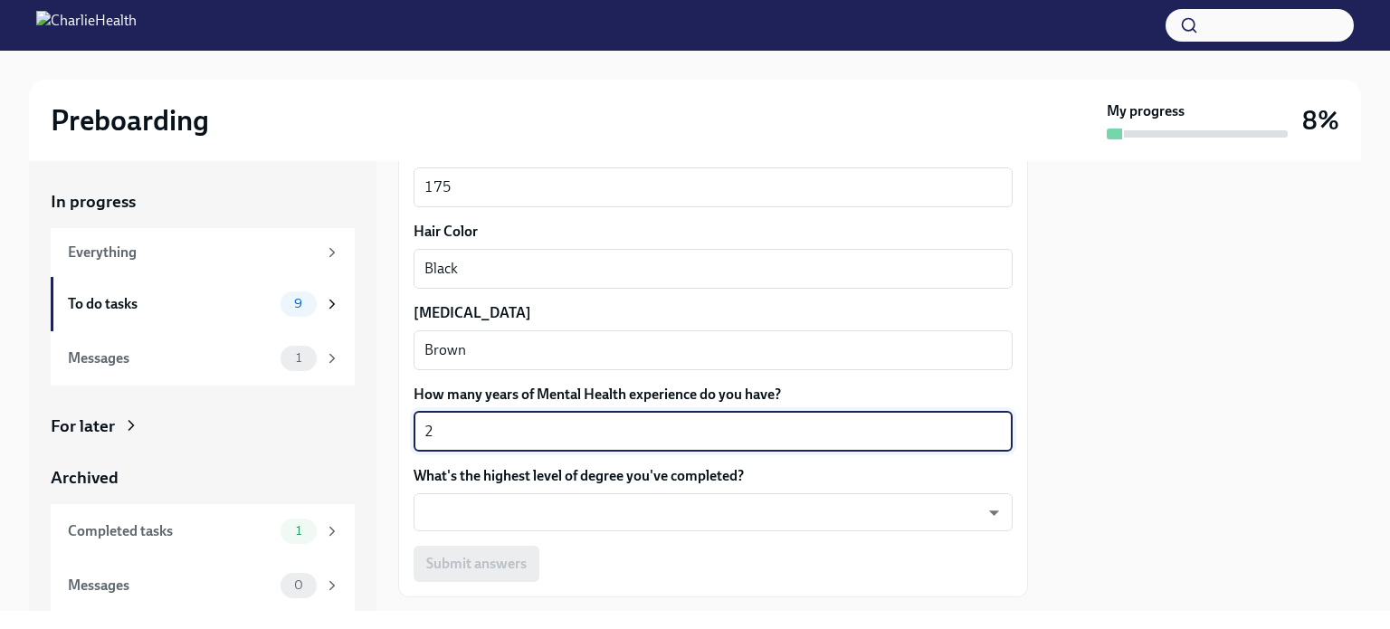
scroll to position [1752, 0]
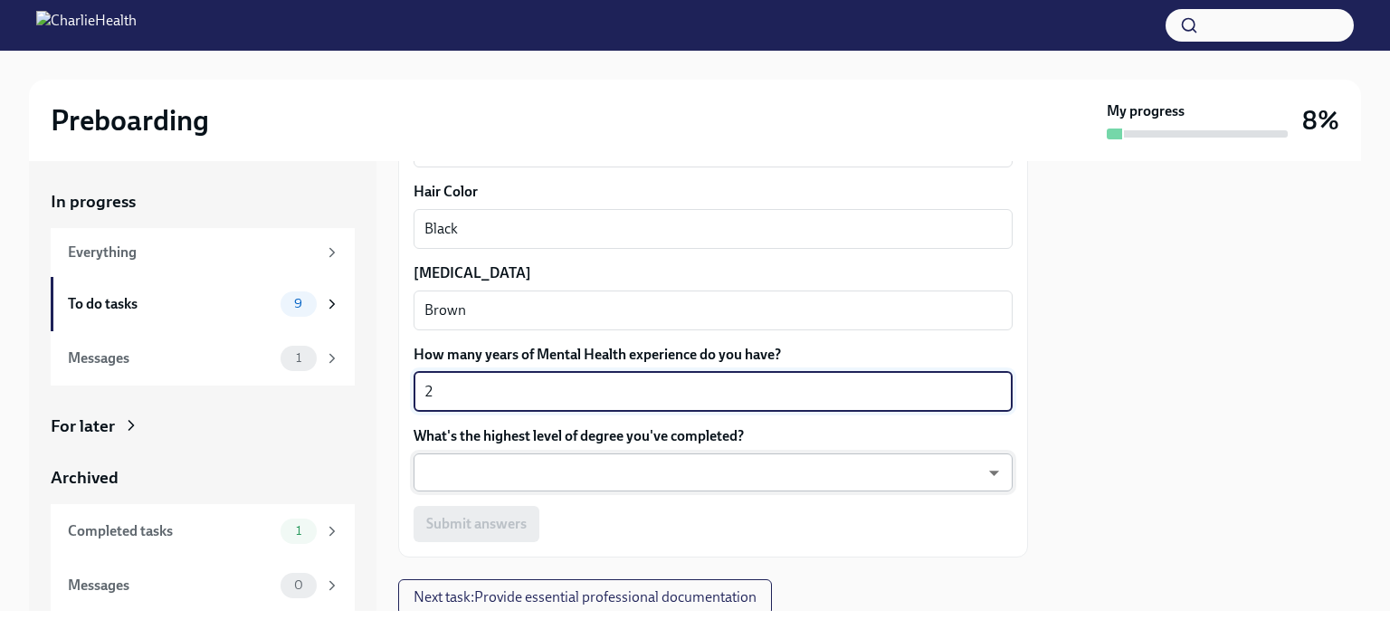
type textarea "2"
click at [521, 459] on body "Preboarding My progress 8% In progress Everything To do tasks 9 Messages 1 For …" at bounding box center [695, 314] width 1390 height 629
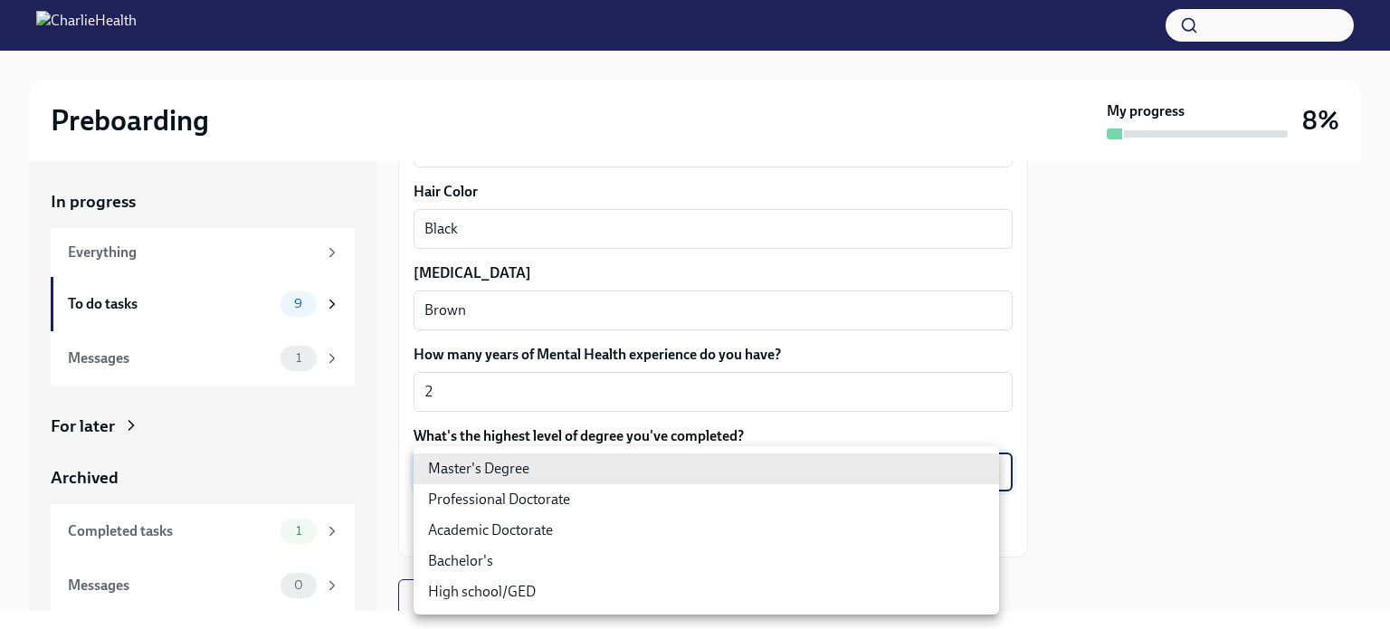
click at [521, 459] on li "Master's Degree" at bounding box center [707, 468] width 586 height 31
type input "2vBr-ghkD"
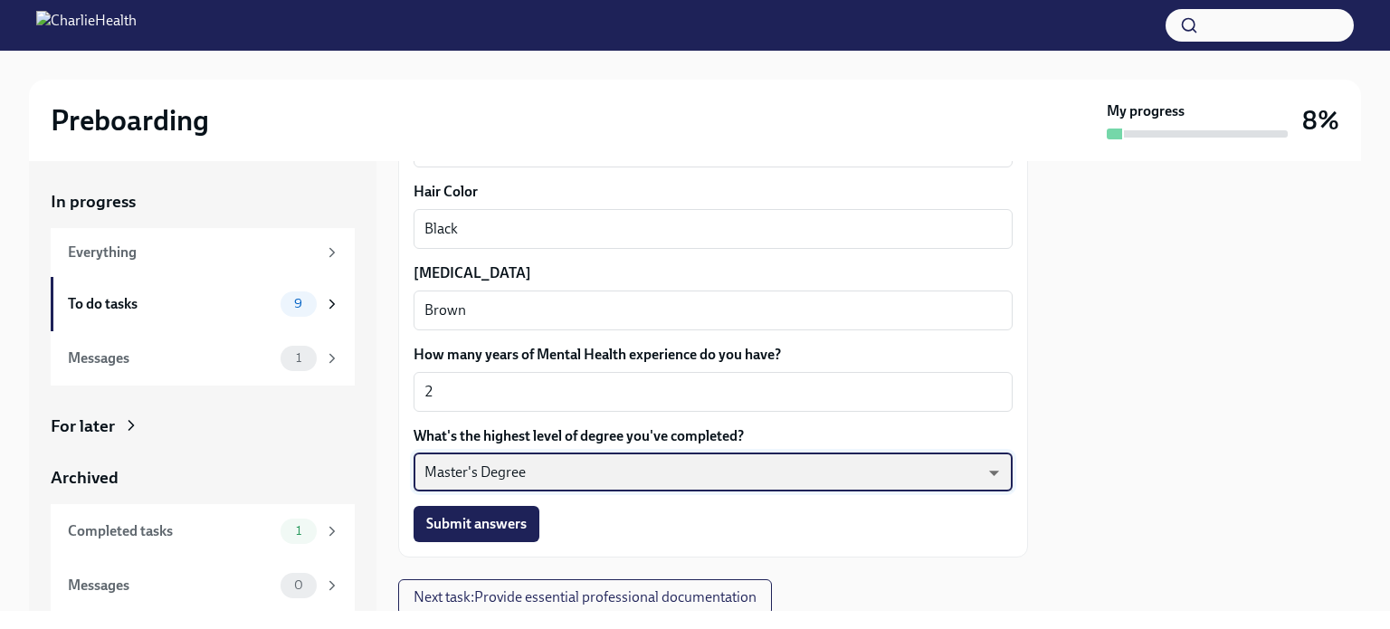
scroll to position [1813, 0]
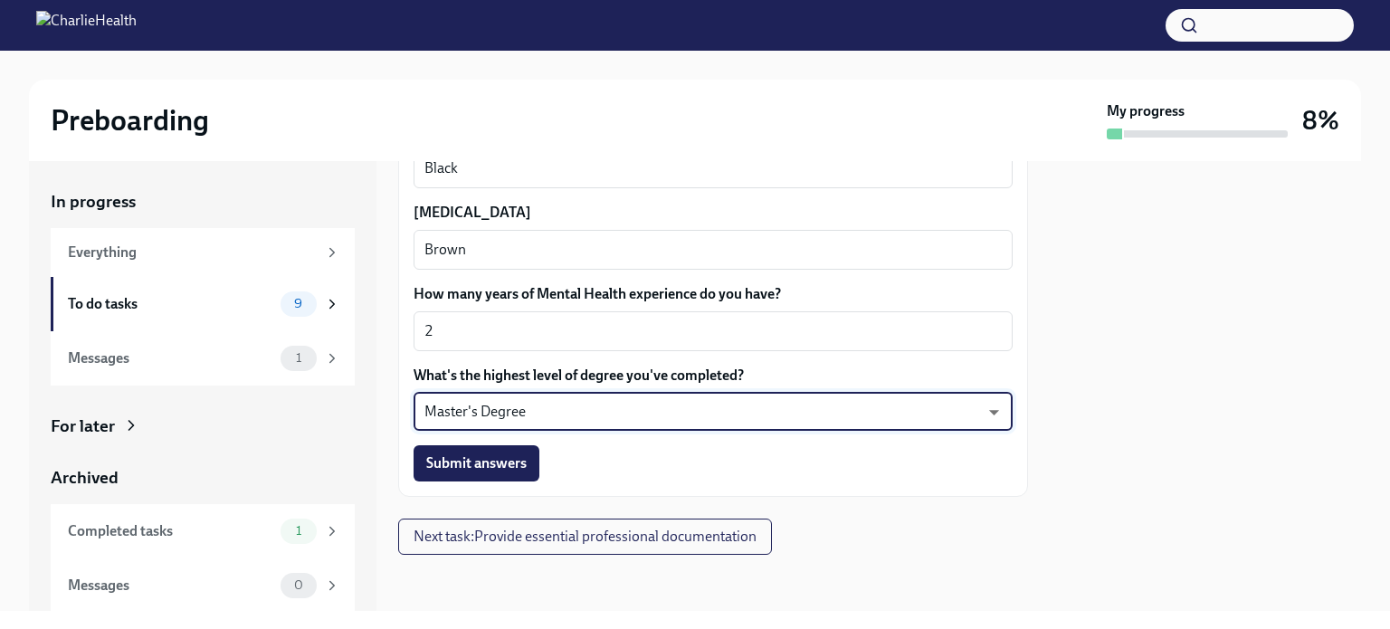
click at [521, 459] on span "Submit answers" at bounding box center [476, 463] width 100 height 18
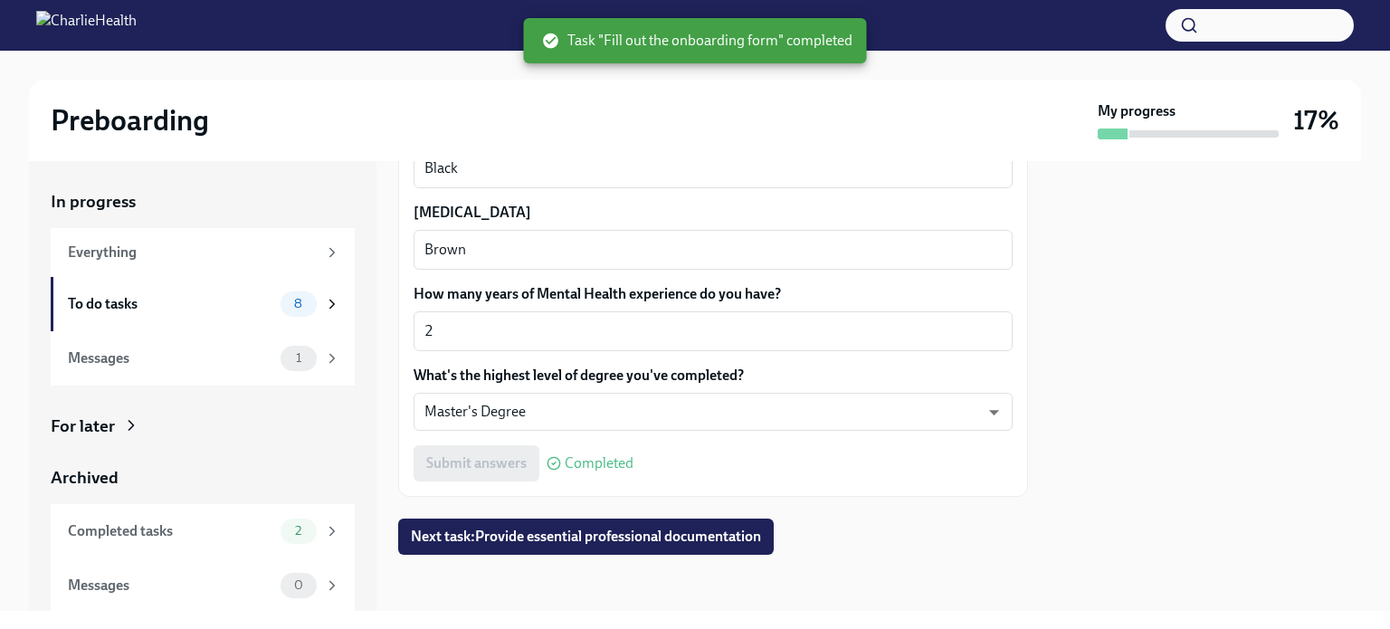
scroll to position [1814, 0]
click at [568, 546] on button "Next task : Provide essential professional documentation" at bounding box center [586, 536] width 376 height 36
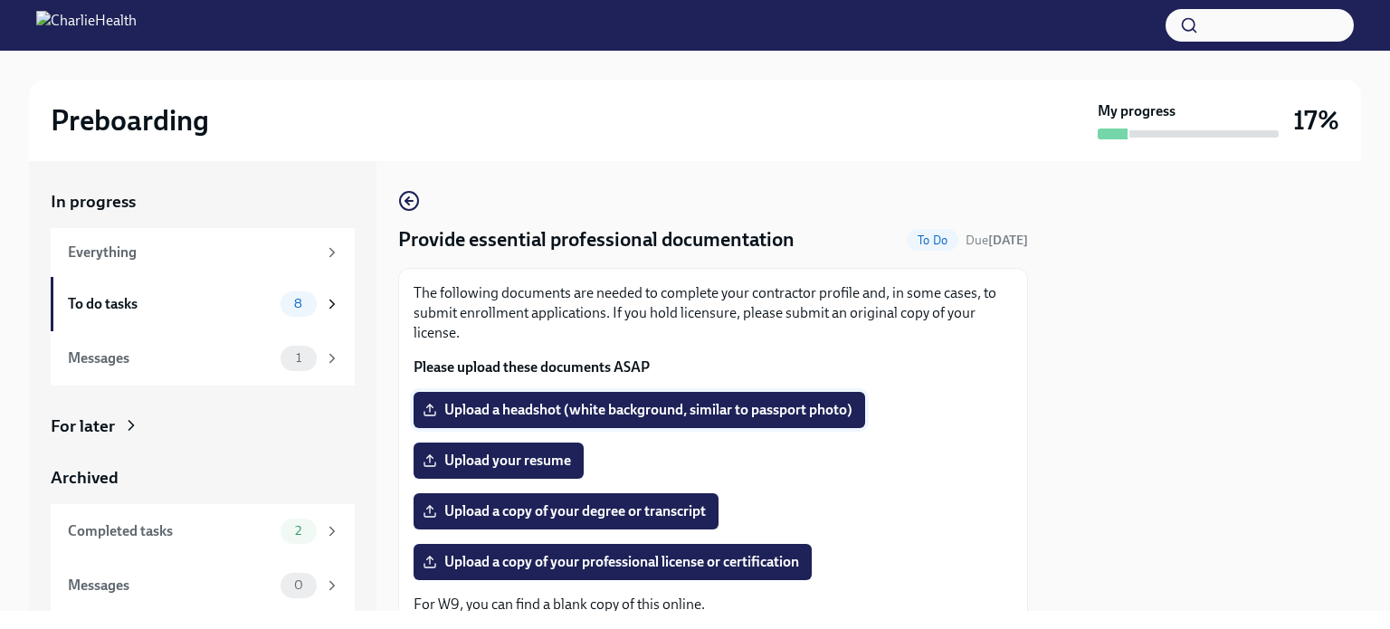
click at [547, 408] on span "Upload a headshot (white background, similar to passport photo)" at bounding box center [639, 410] width 426 height 18
click at [0, 0] on input "Upload a headshot (white background, similar to passport photo)" at bounding box center [0, 0] width 0 height 0
click at [496, 457] on span "Upload your resume" at bounding box center [498, 461] width 145 height 18
click at [0, 0] on input "Upload your resume" at bounding box center [0, 0] width 0 height 0
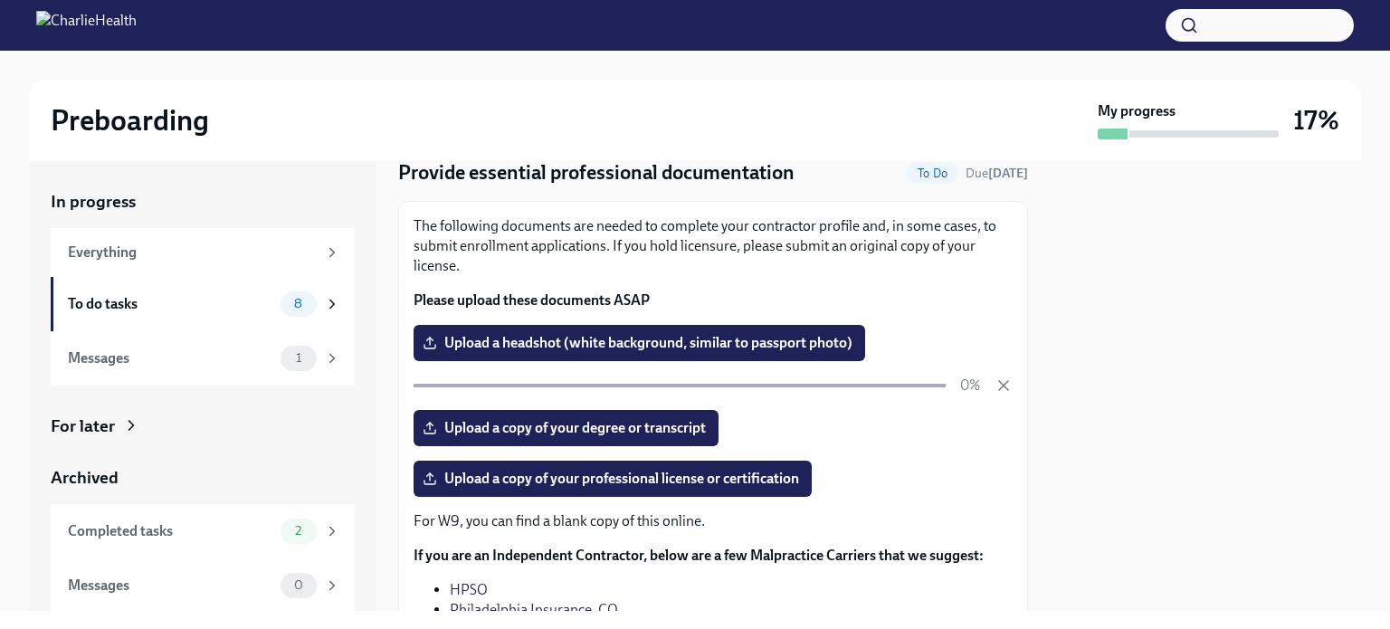
scroll to position [76, 0]
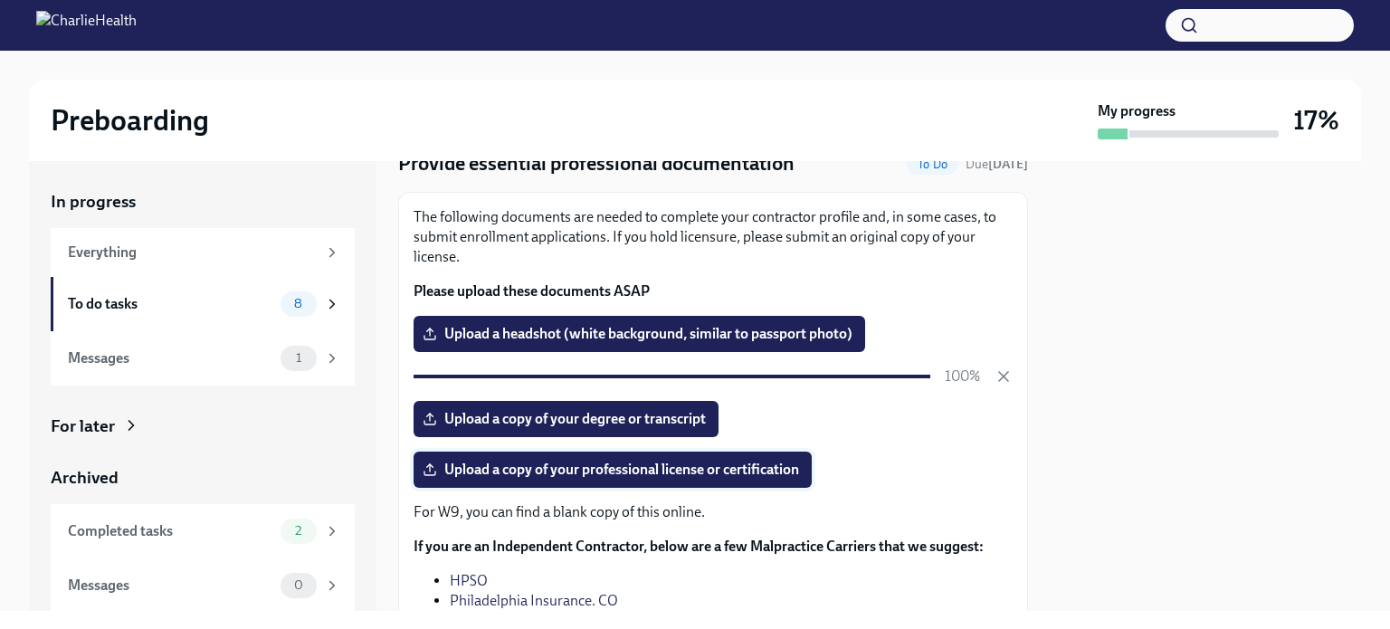
click at [583, 481] on label "Upload a copy of your professional license or certification" at bounding box center [613, 470] width 398 height 36
click at [0, 0] on input "Upload a copy of your professional license or certification" at bounding box center [0, 0] width 0 height 0
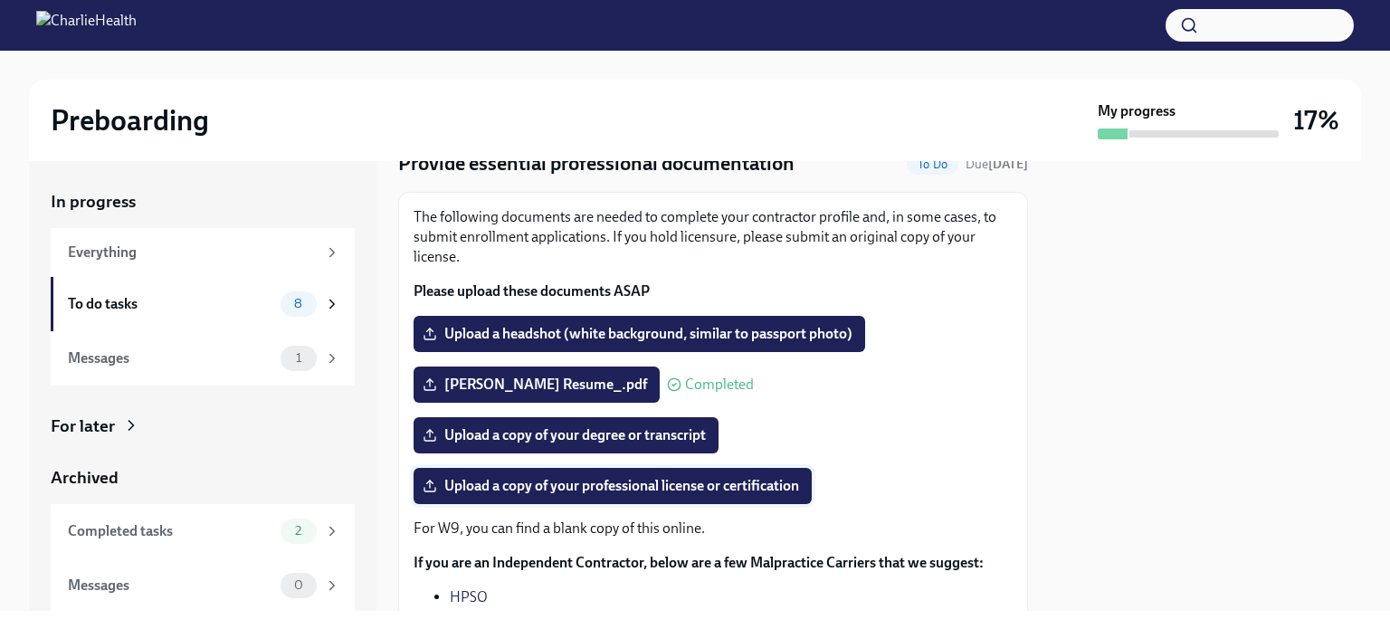
click at [496, 489] on span "Upload a copy of your professional license or certification" at bounding box center [612, 486] width 373 height 18
click at [0, 0] on input "Upload a copy of your professional license or certification" at bounding box center [0, 0] width 0 height 0
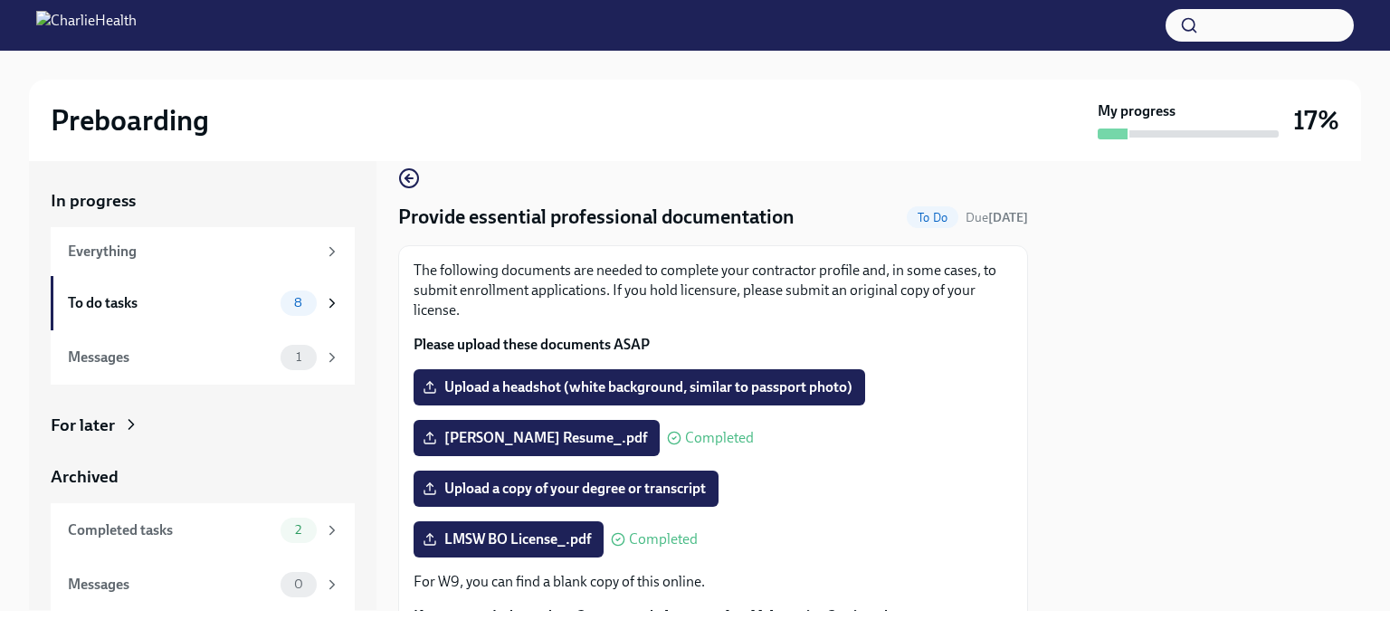
scroll to position [0, 0]
